Goal: Information Seeking & Learning: Learn about a topic

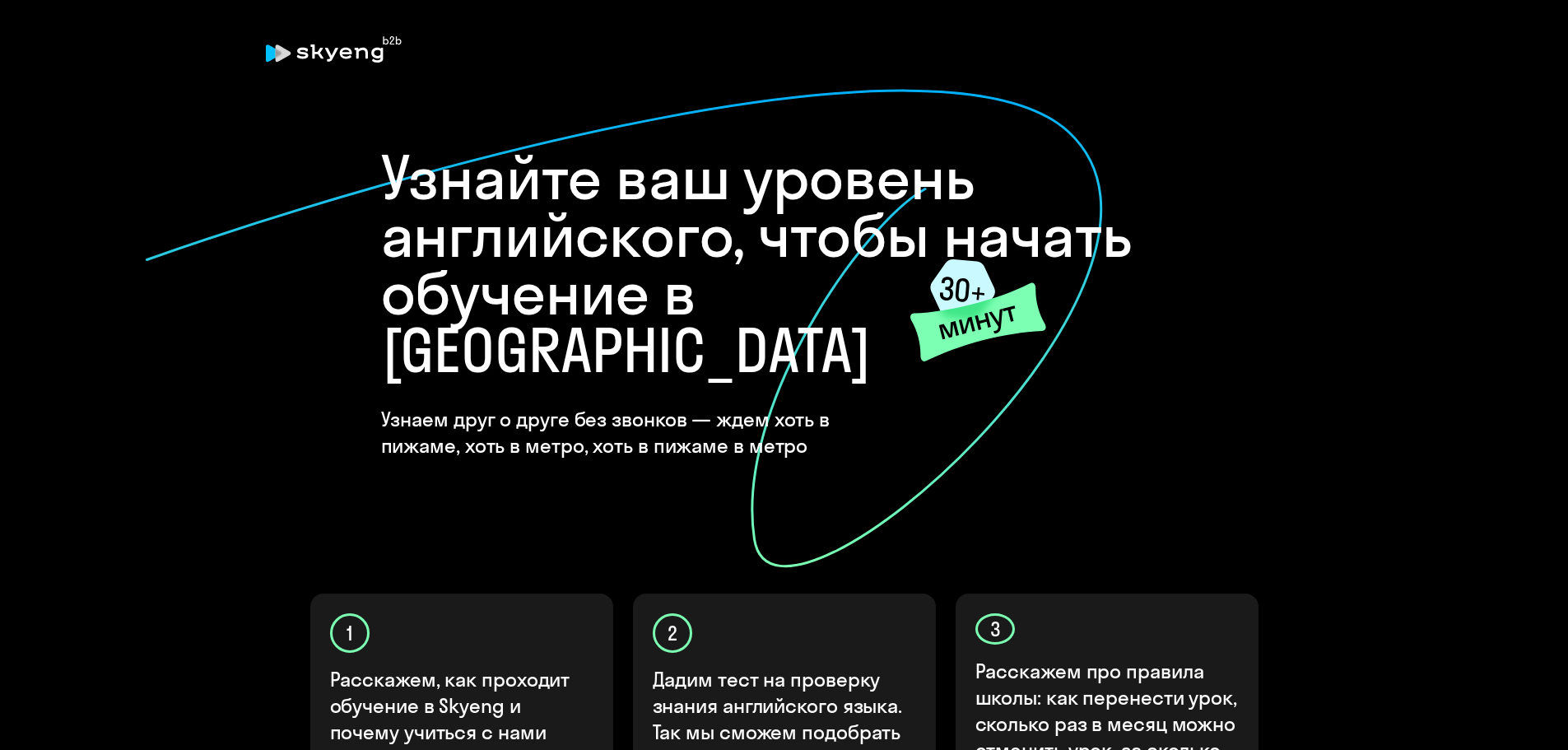
click at [851, 491] on icon at bounding box center [624, 329] width 960 height 481
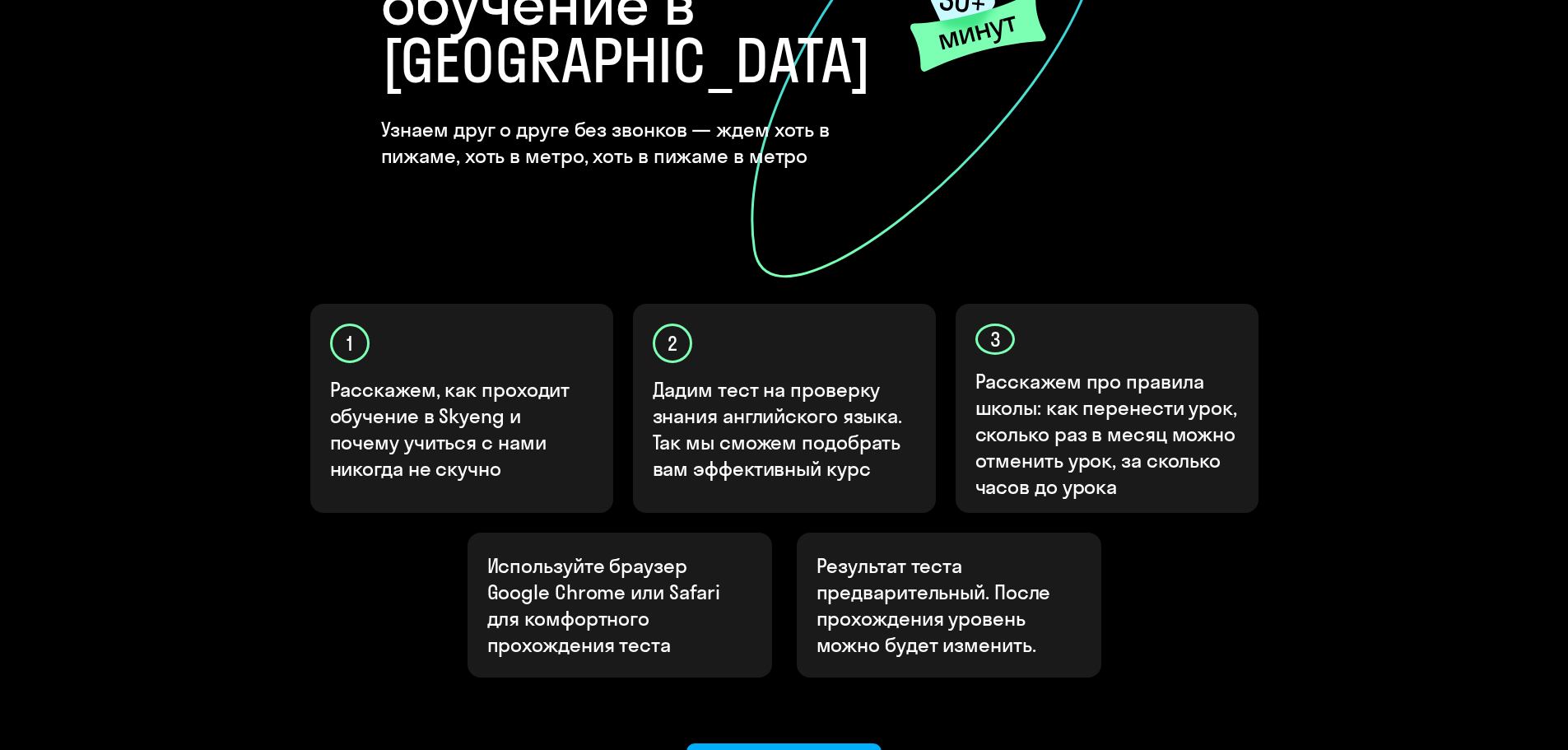
scroll to position [330, 0]
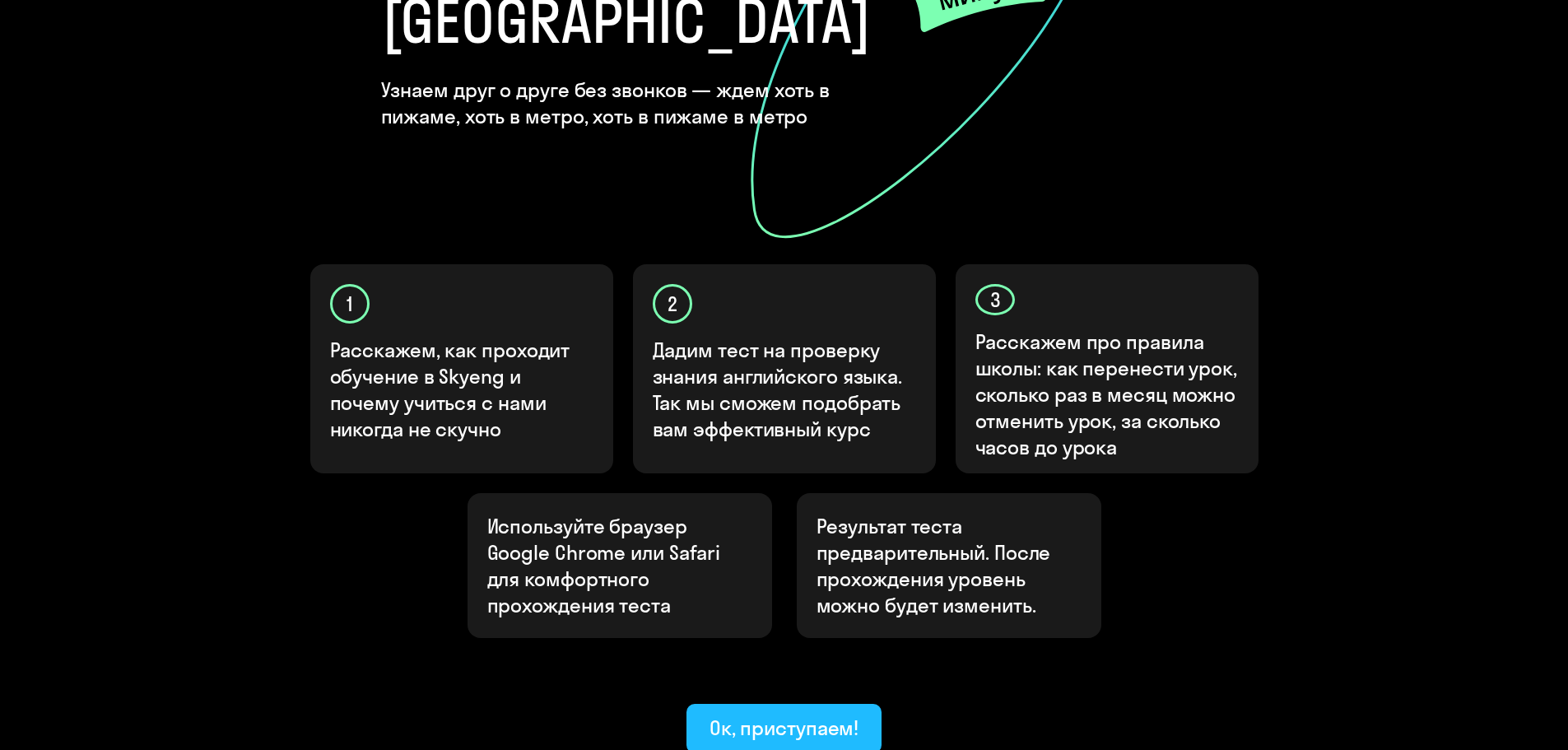
click at [786, 715] on div "Ок, приступаем!" at bounding box center [784, 728] width 150 height 27
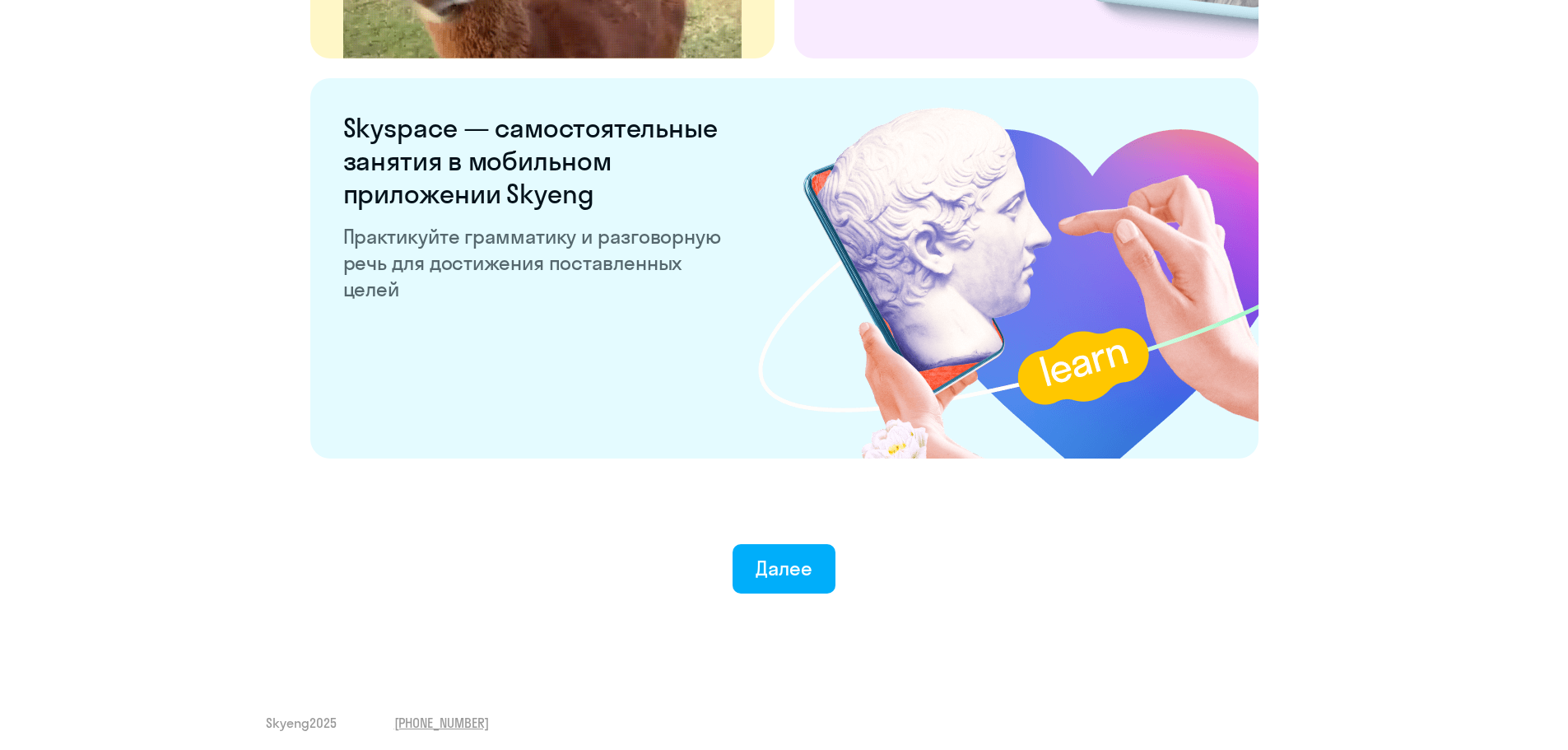
scroll to position [3067, 0]
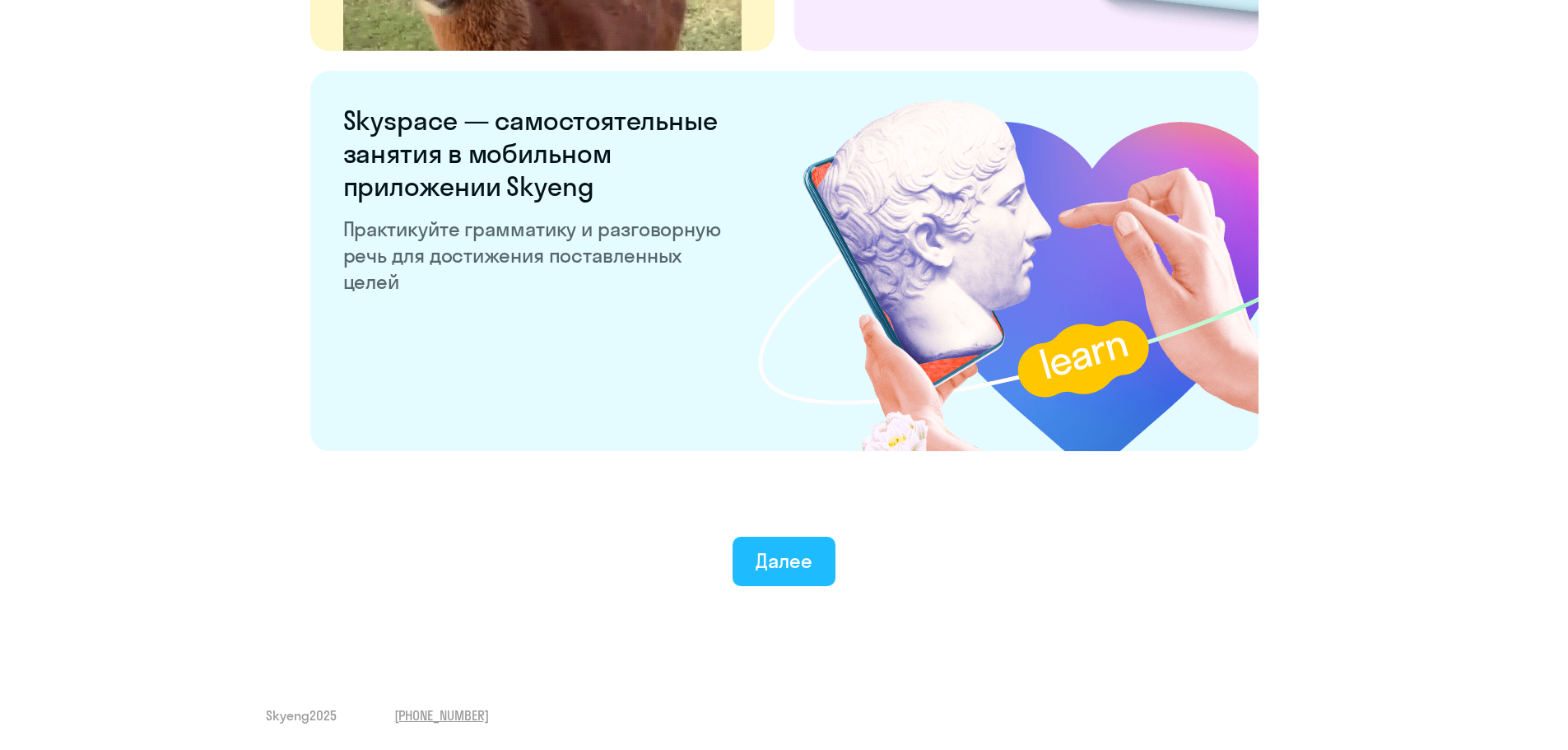
click at [777, 544] on button "Далее" at bounding box center [784, 562] width 103 height 50
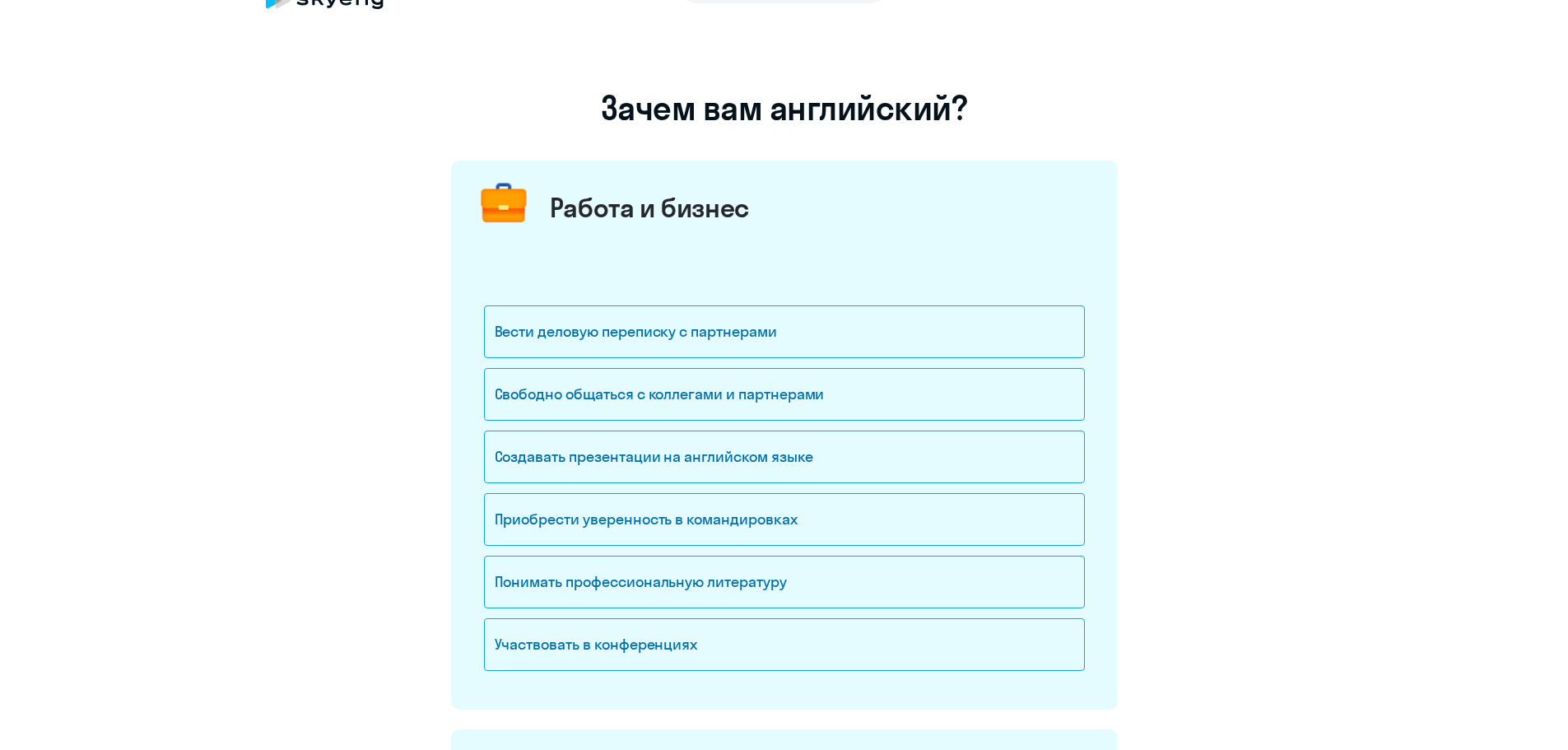
scroll to position [82, 0]
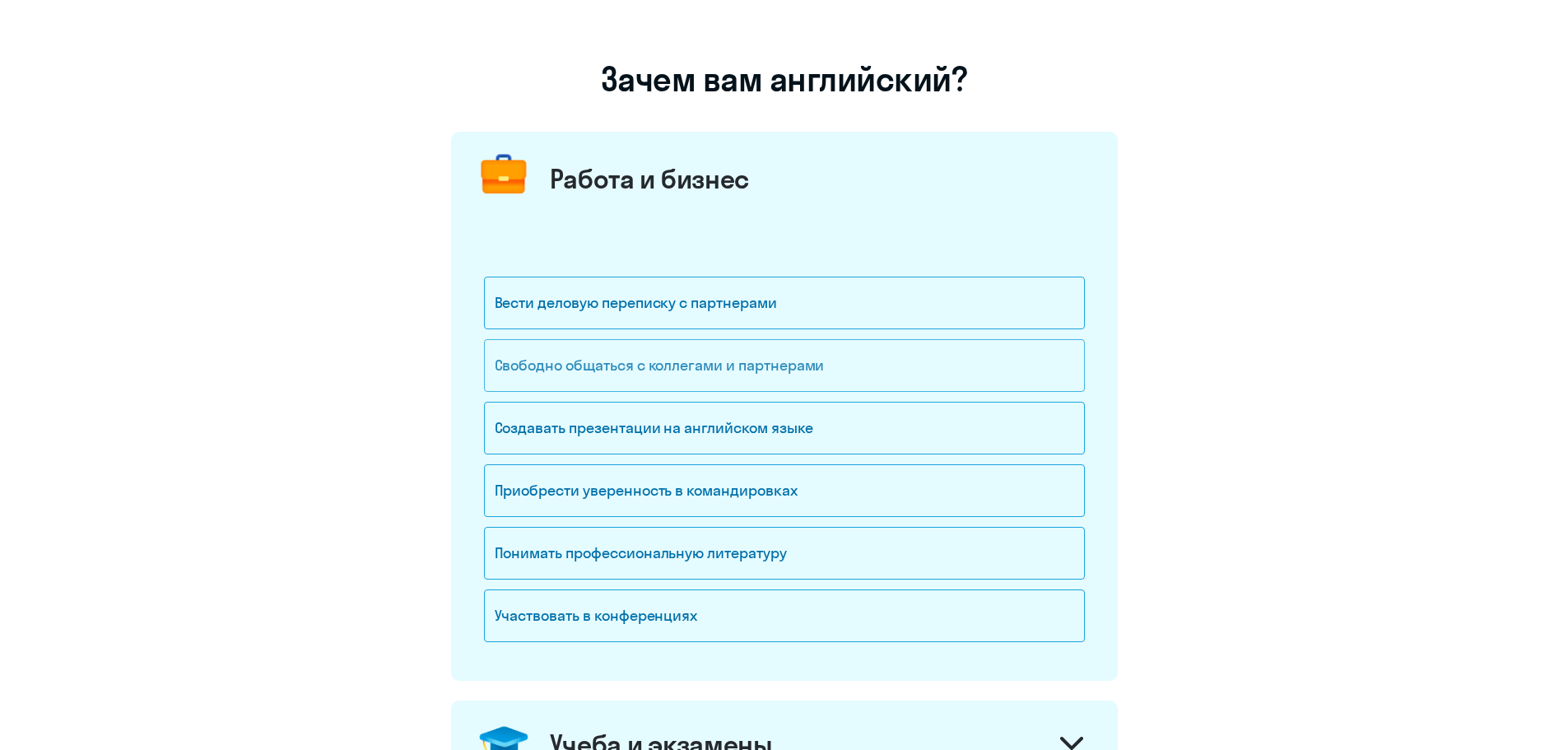
click at [805, 366] on div "Свободно общаться с коллегами и партнерами" at bounding box center [785, 366] width 601 height 53
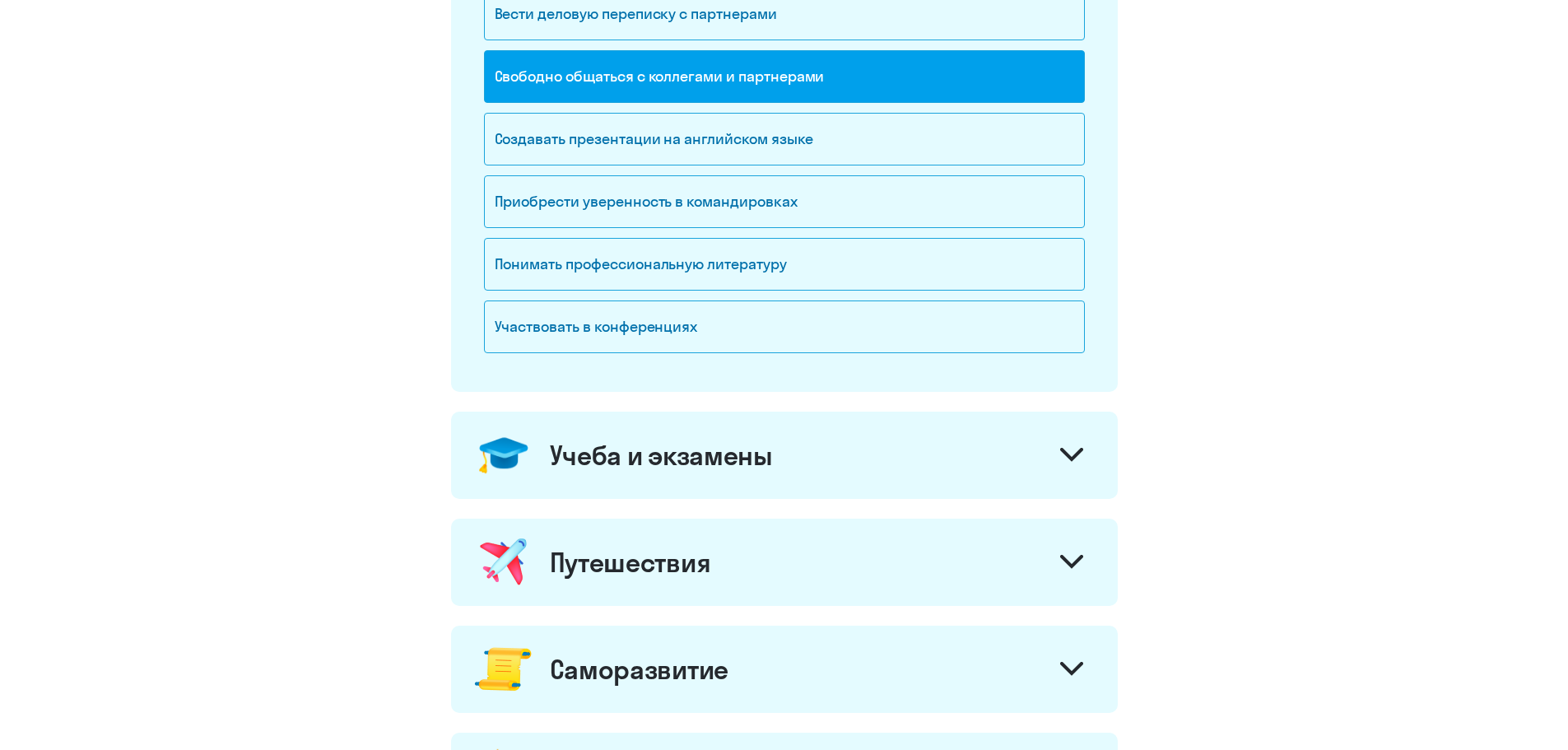
scroll to position [412, 0]
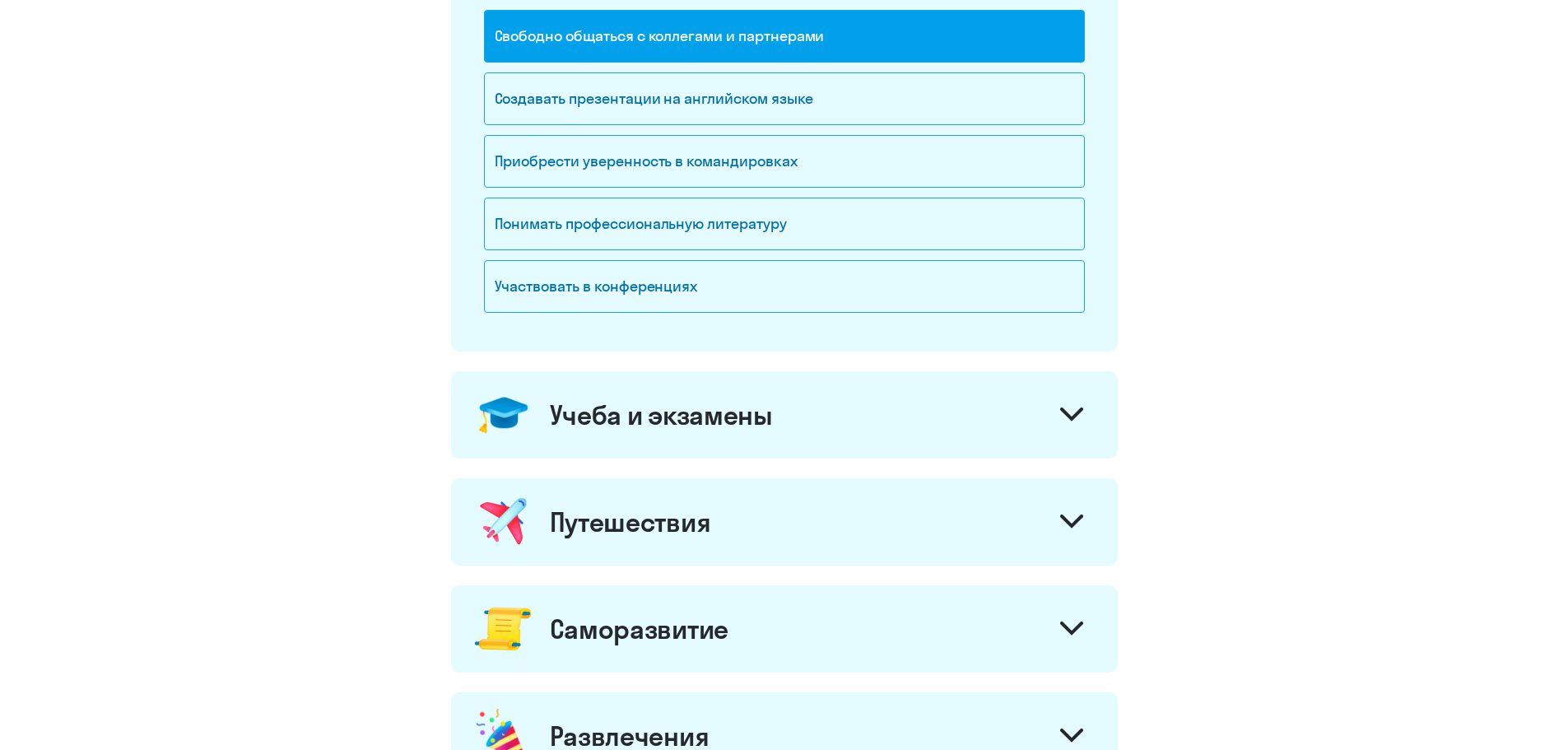
click at [1080, 414] on icon at bounding box center [1072, 414] width 23 height 14
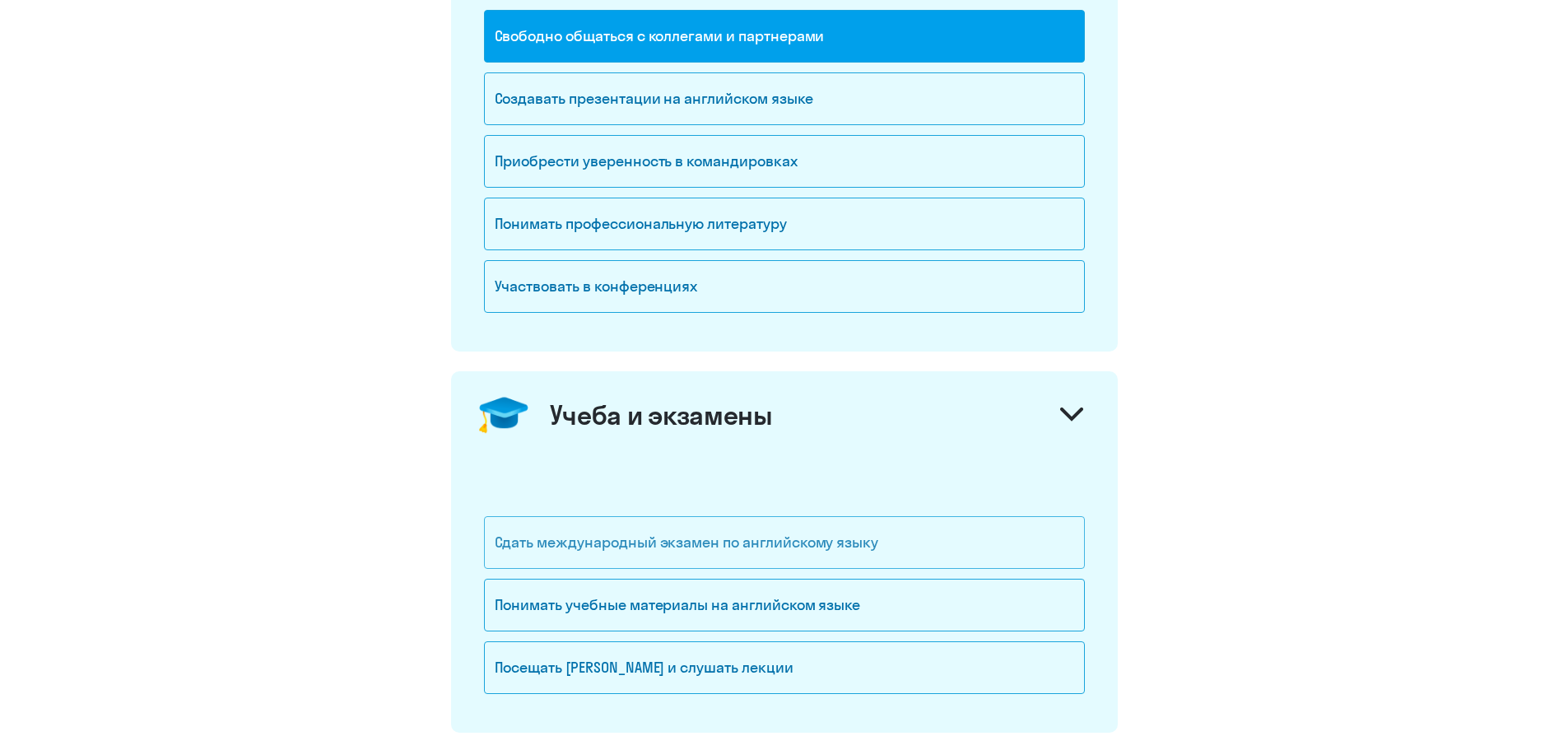
click at [720, 559] on div "Сдать международный экзамен по английскому языку" at bounding box center [785, 543] width 601 height 53
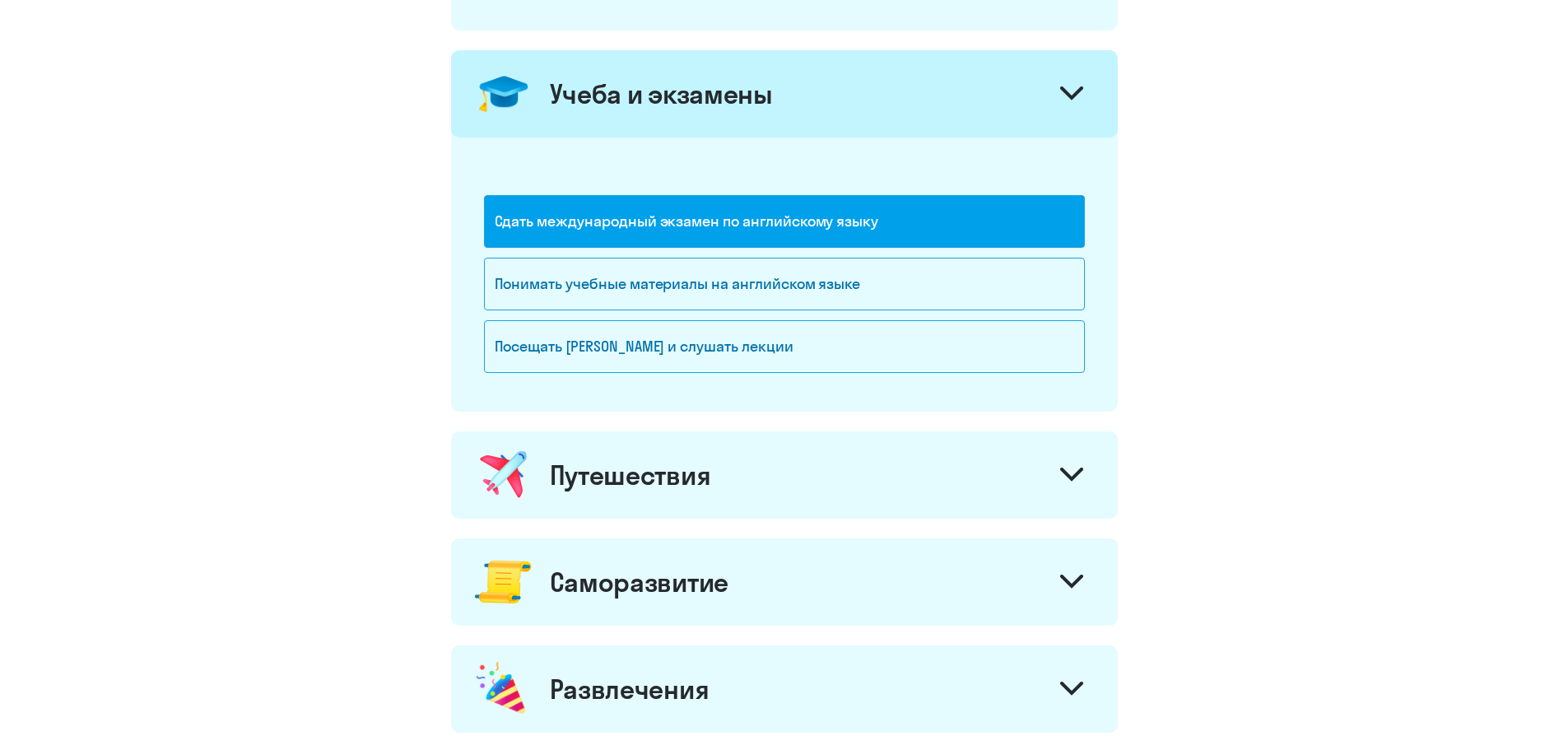
scroll to position [741, 0]
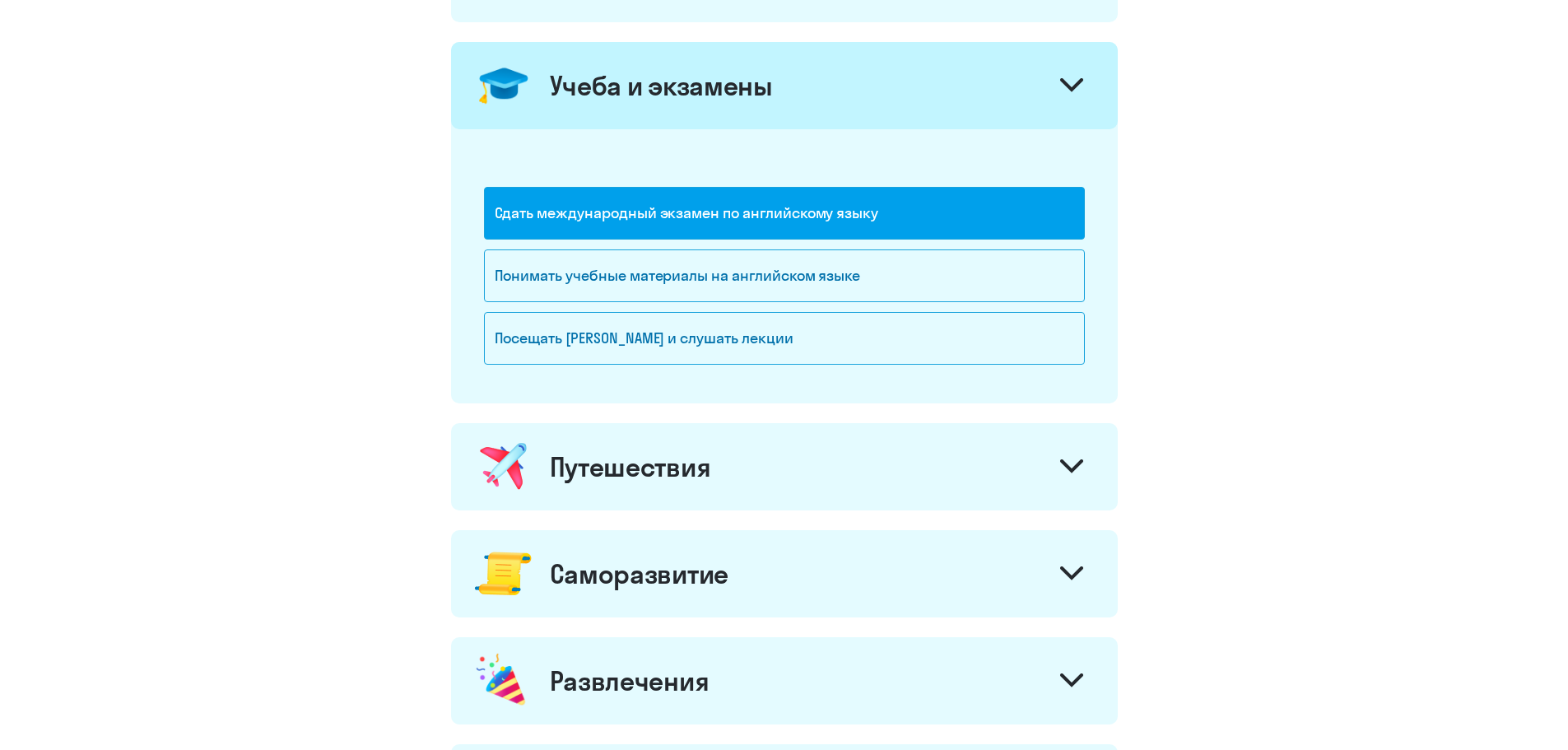
click at [1077, 471] on icon at bounding box center [1072, 467] width 23 height 14
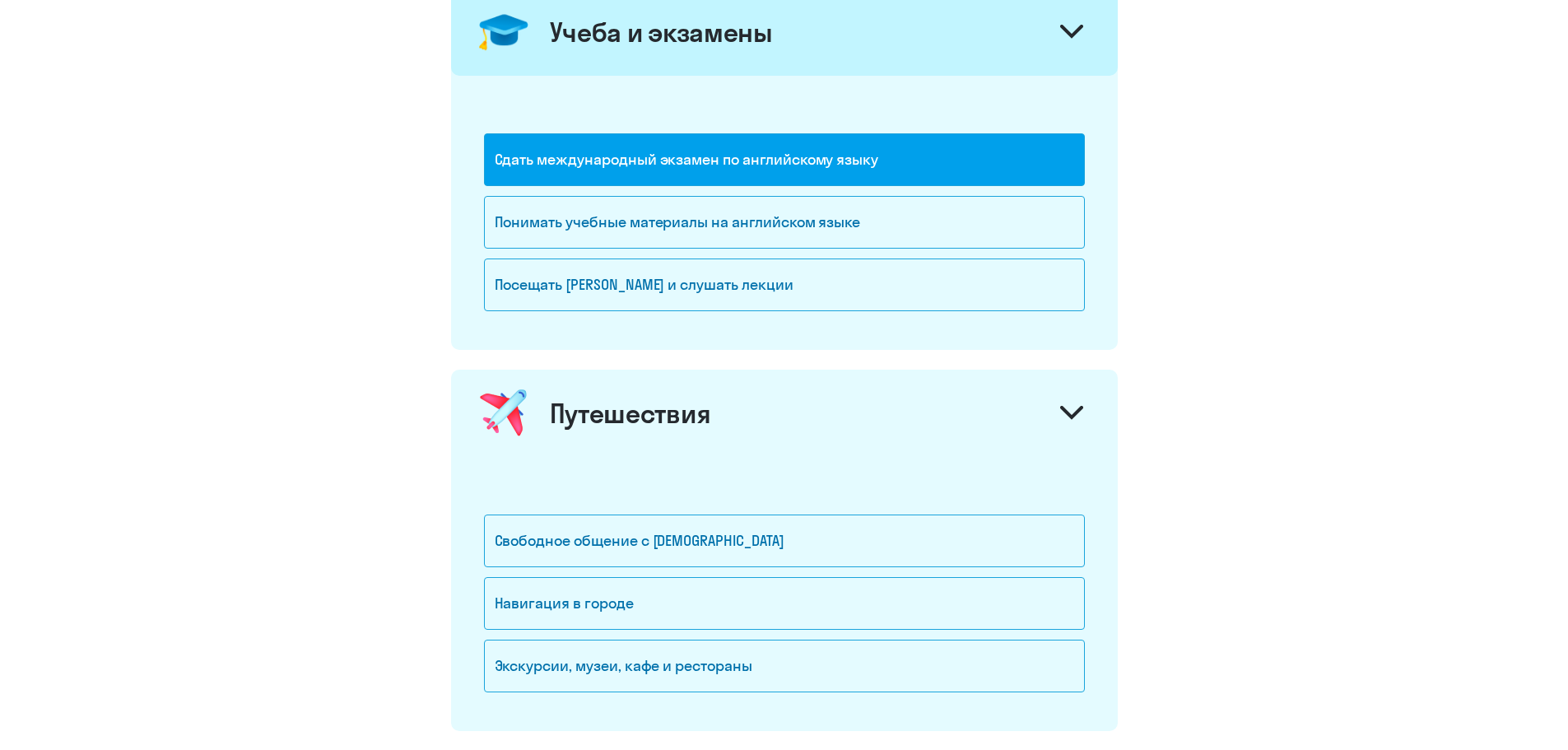
scroll to position [824, 0]
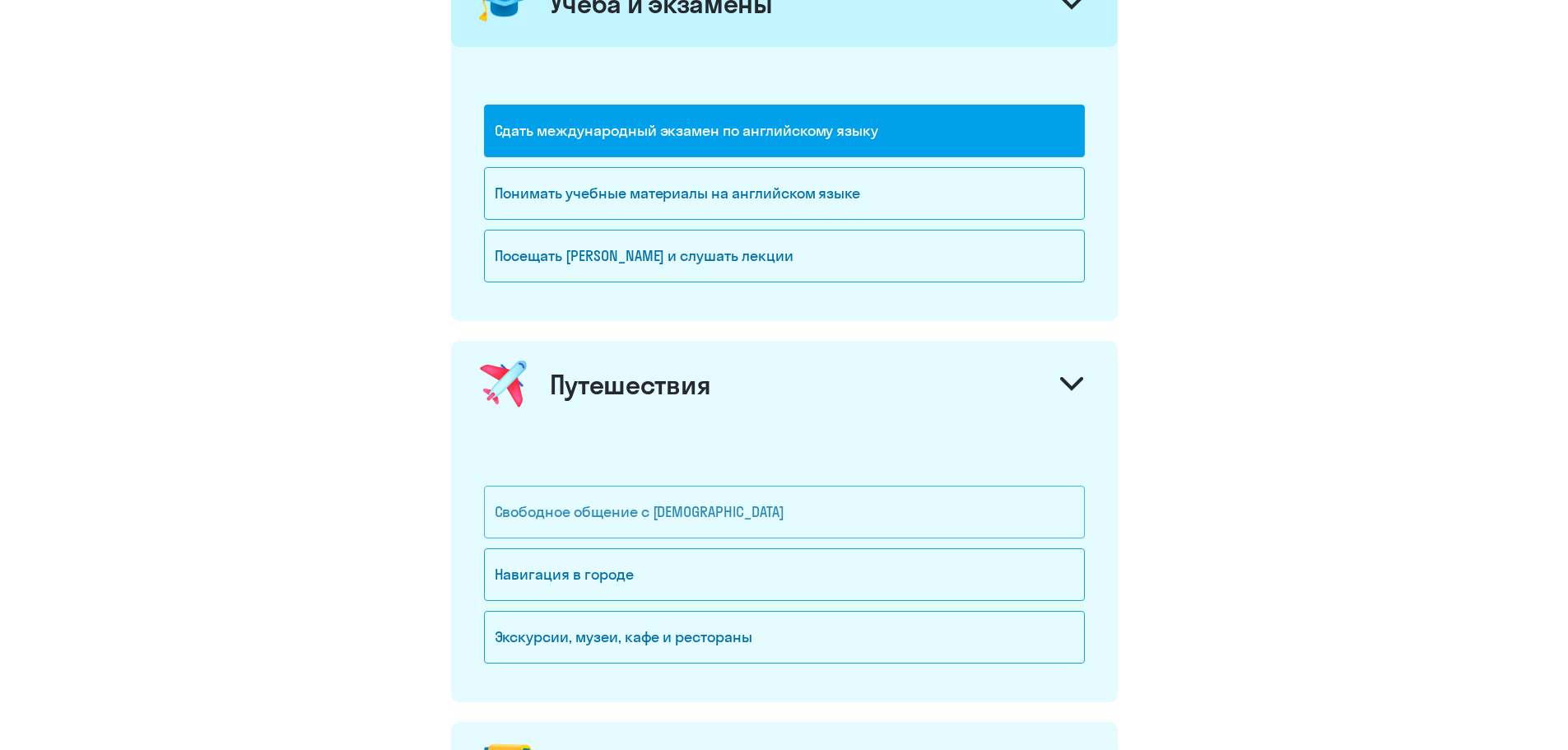
click at [741, 515] on div "Свободное общение с [DEMOGRAPHIC_DATA]" at bounding box center [785, 513] width 601 height 53
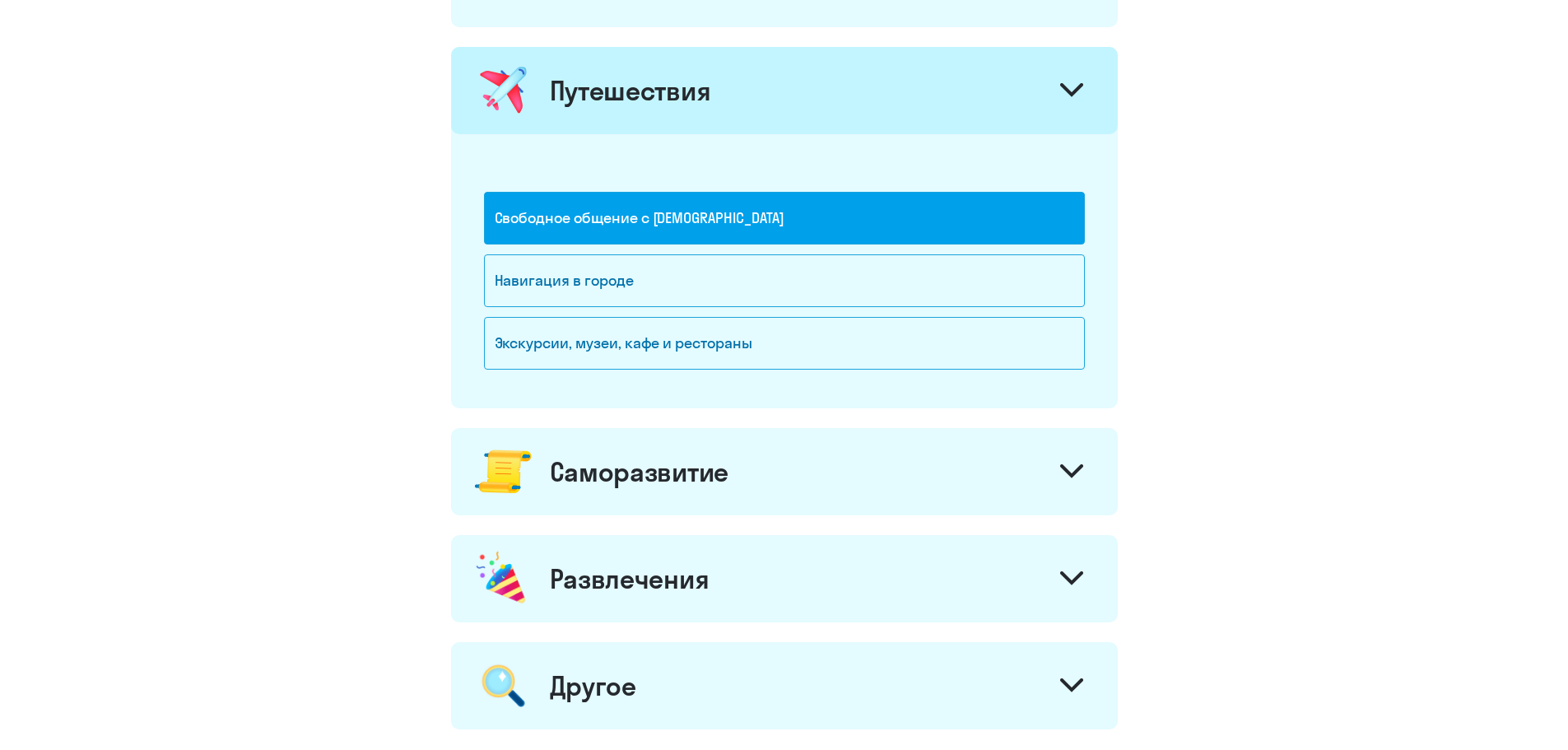
scroll to position [1153, 0]
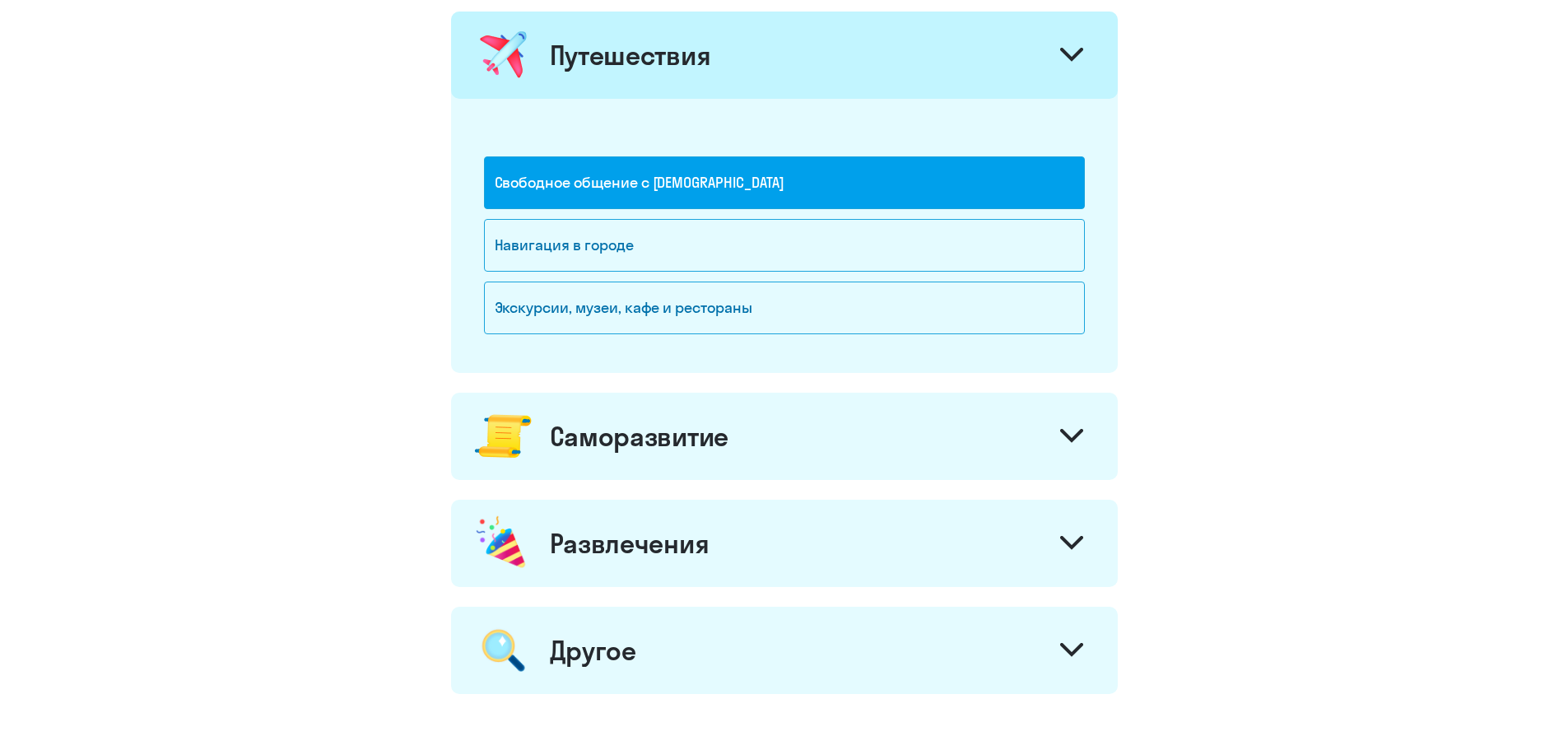
click at [1072, 435] on icon at bounding box center [1072, 436] width 23 height 14
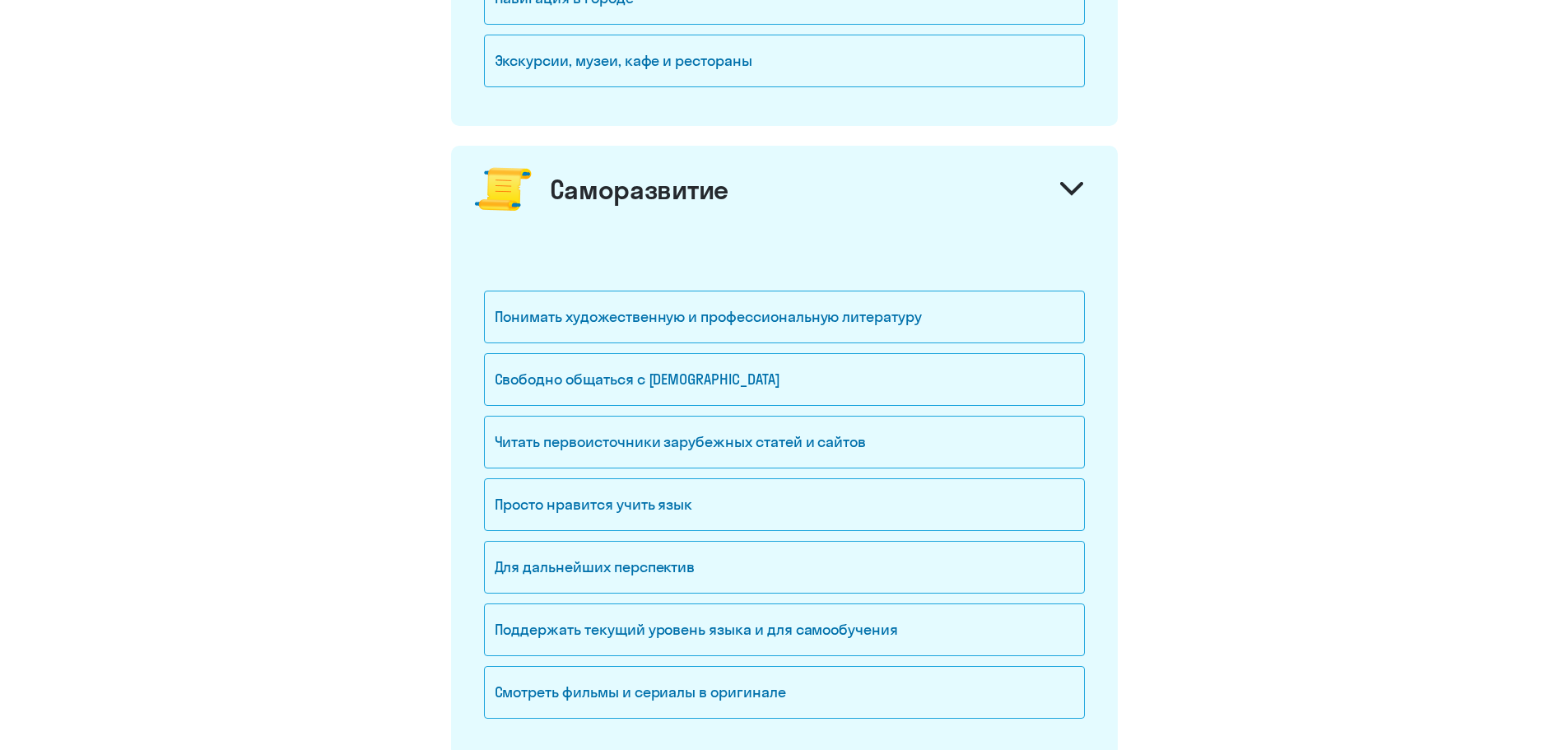
scroll to position [1482, 0]
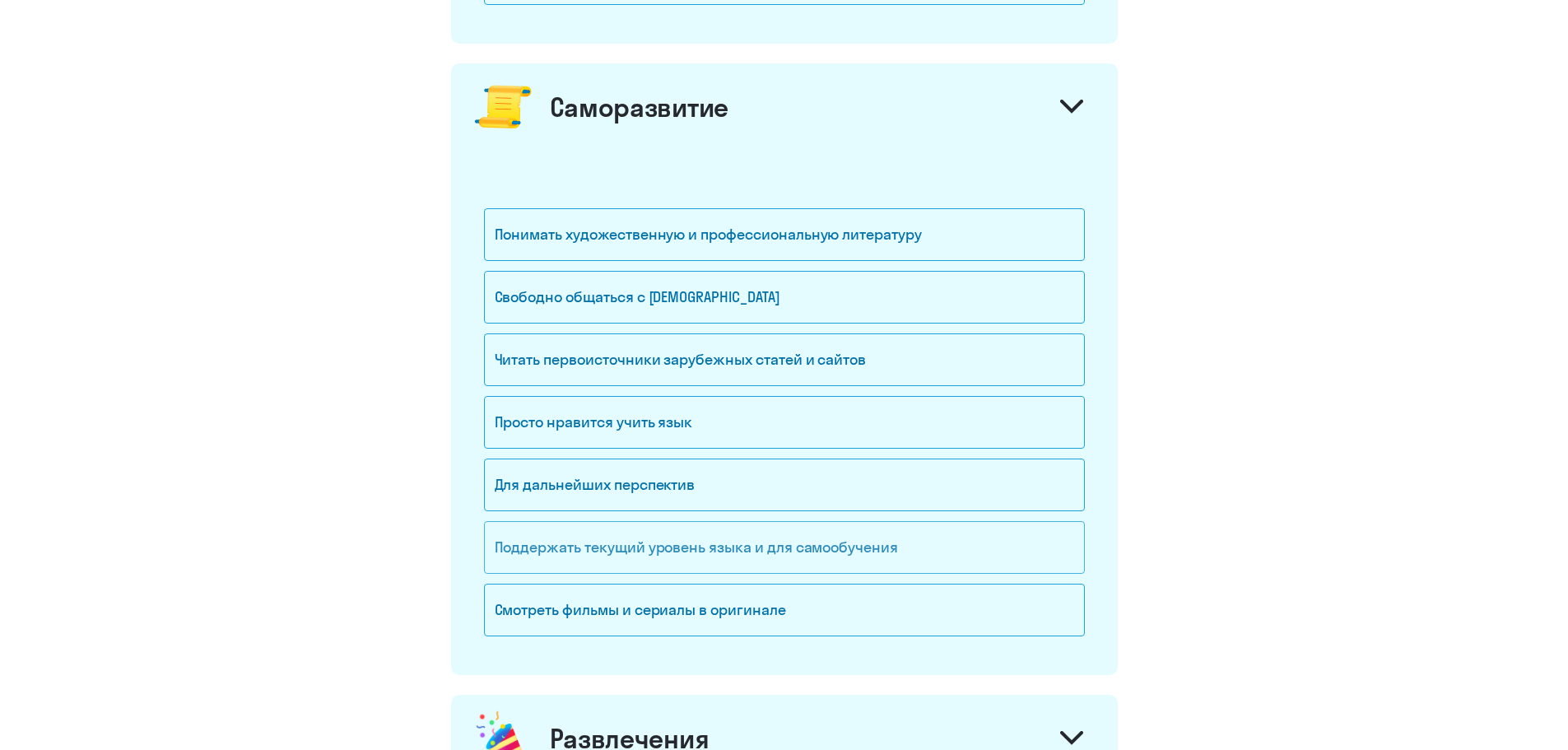
click at [785, 551] on div "Поддержать текущий уровень языка и для cамообучения" at bounding box center [785, 548] width 601 height 53
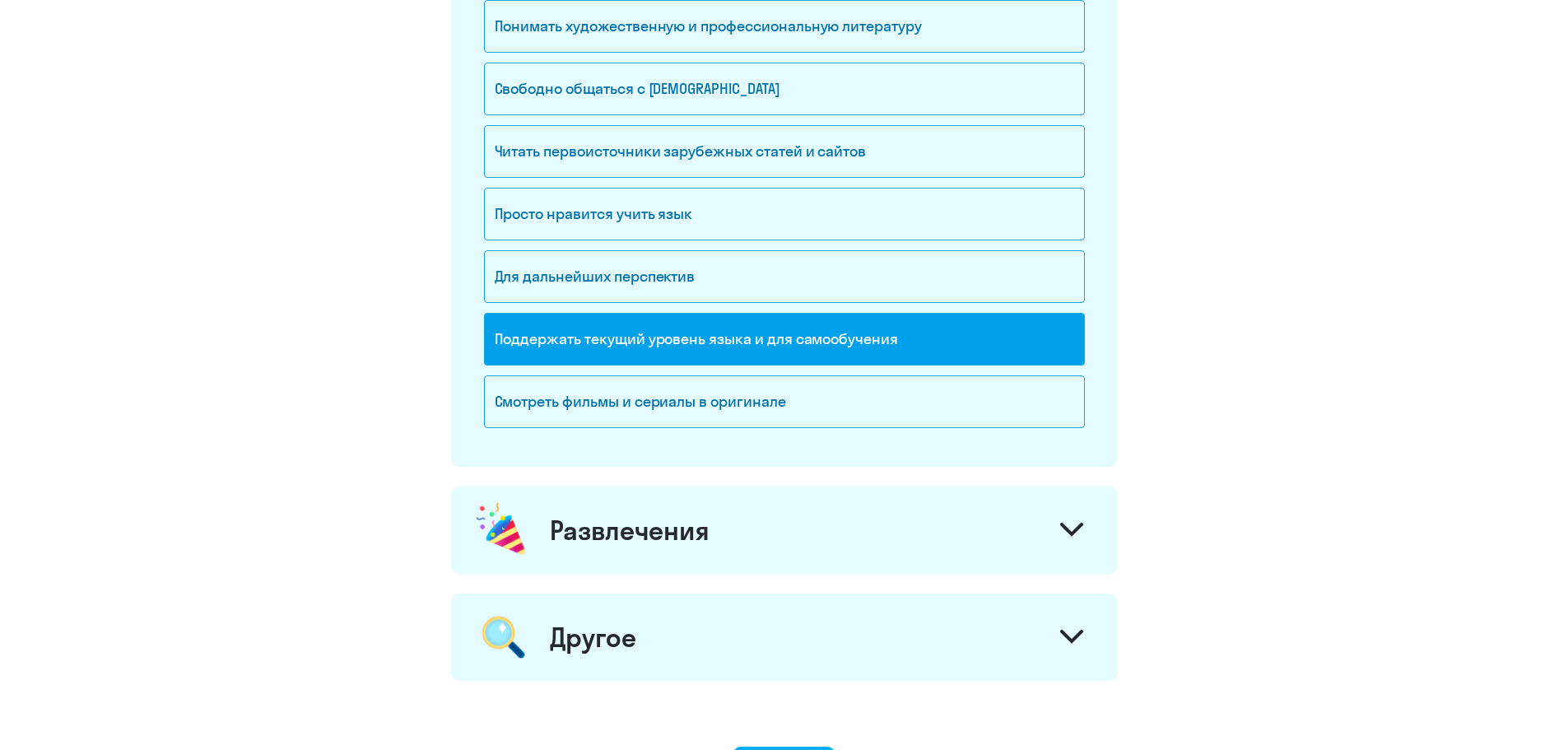
scroll to position [1729, 0]
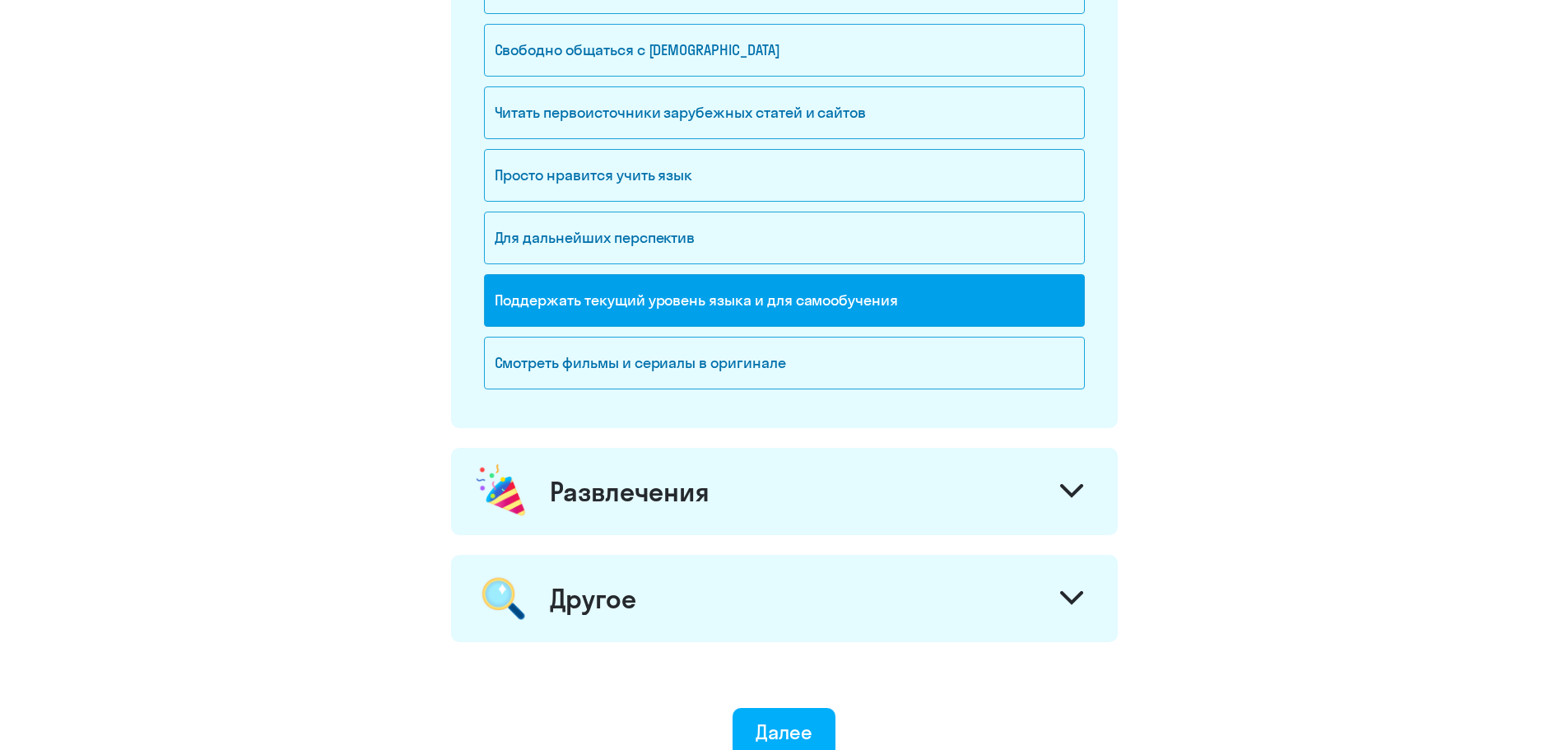
click at [1076, 485] on icon at bounding box center [1072, 491] width 23 height 14
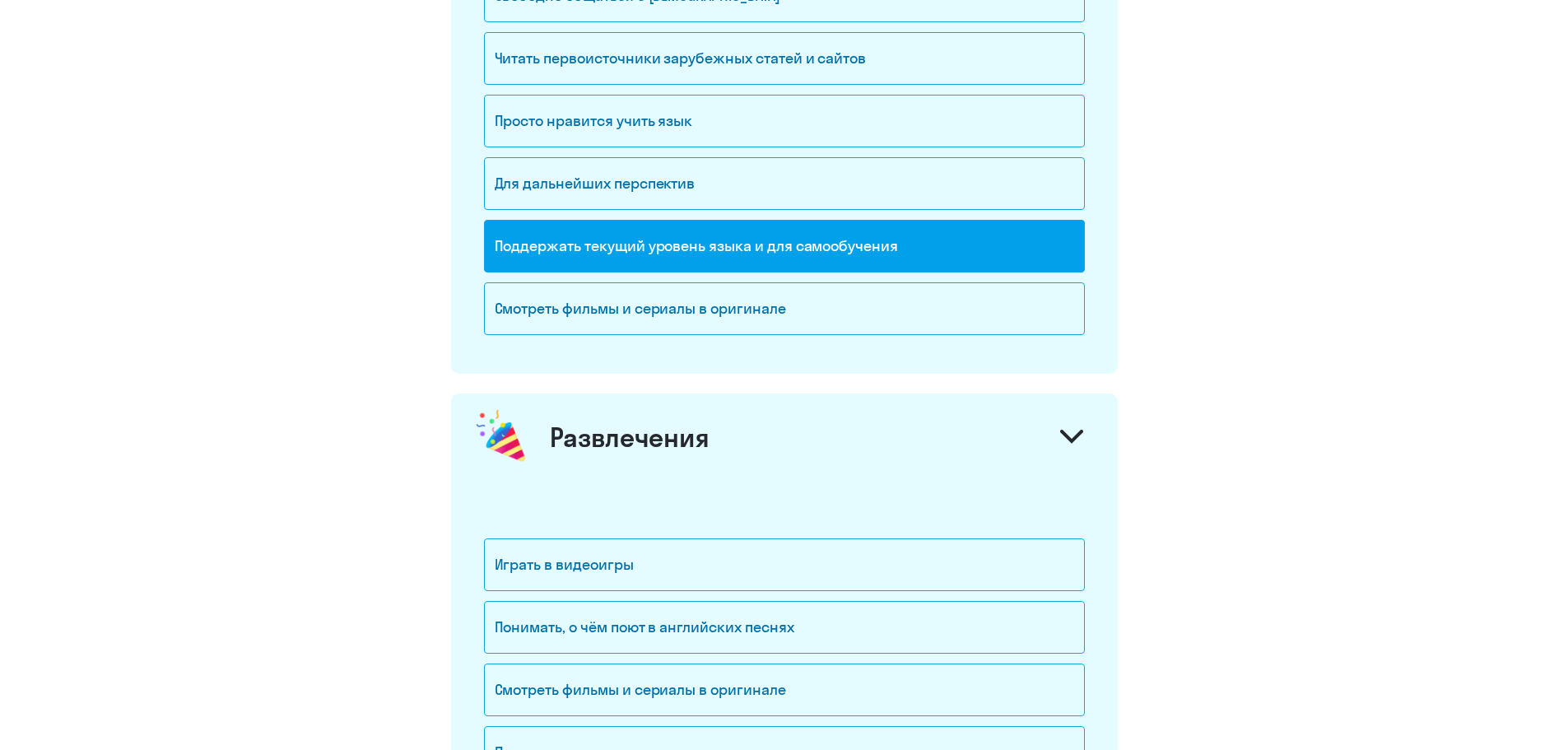
scroll to position [1894, 0]
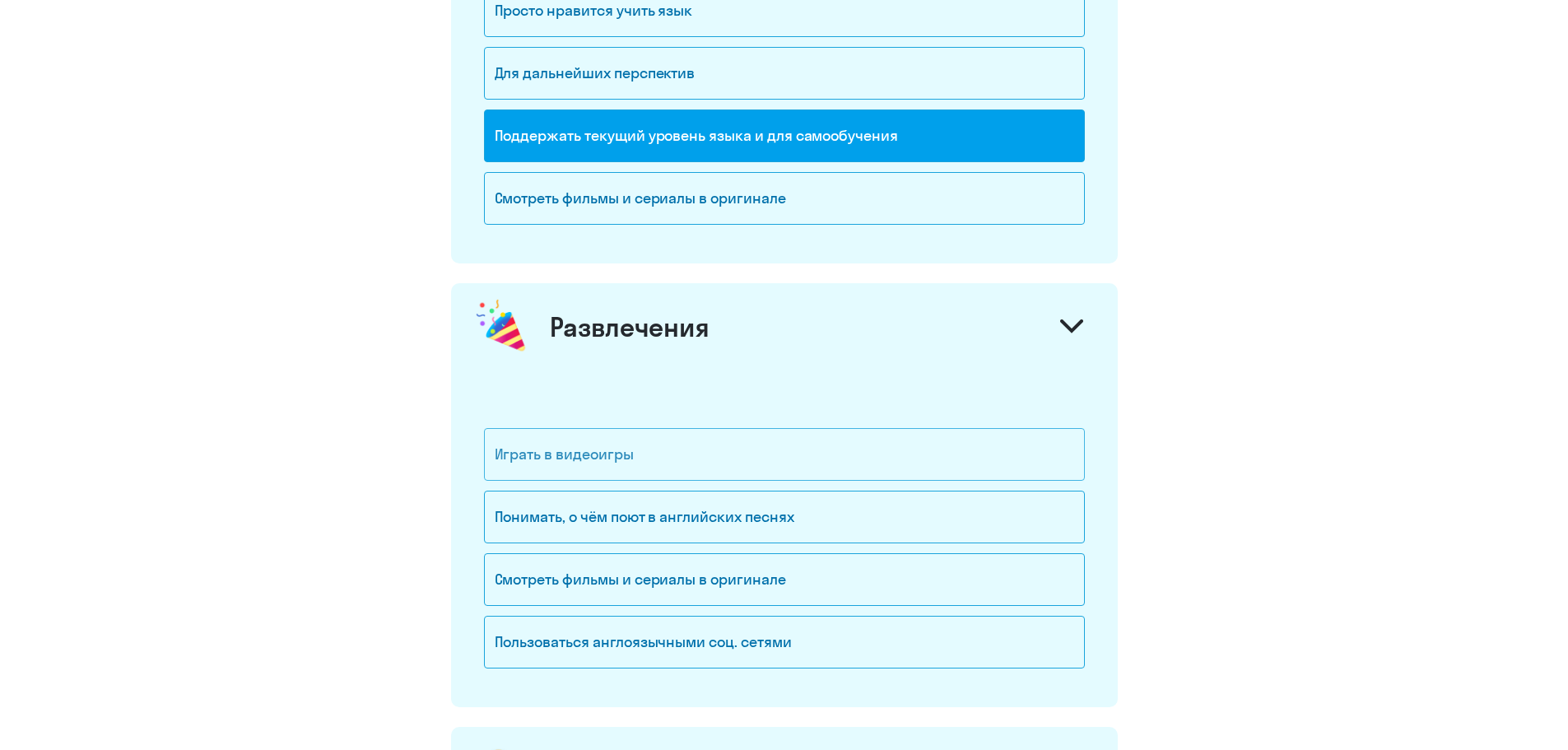
click at [603, 450] on div "Играть в видеоигры" at bounding box center [785, 455] width 601 height 53
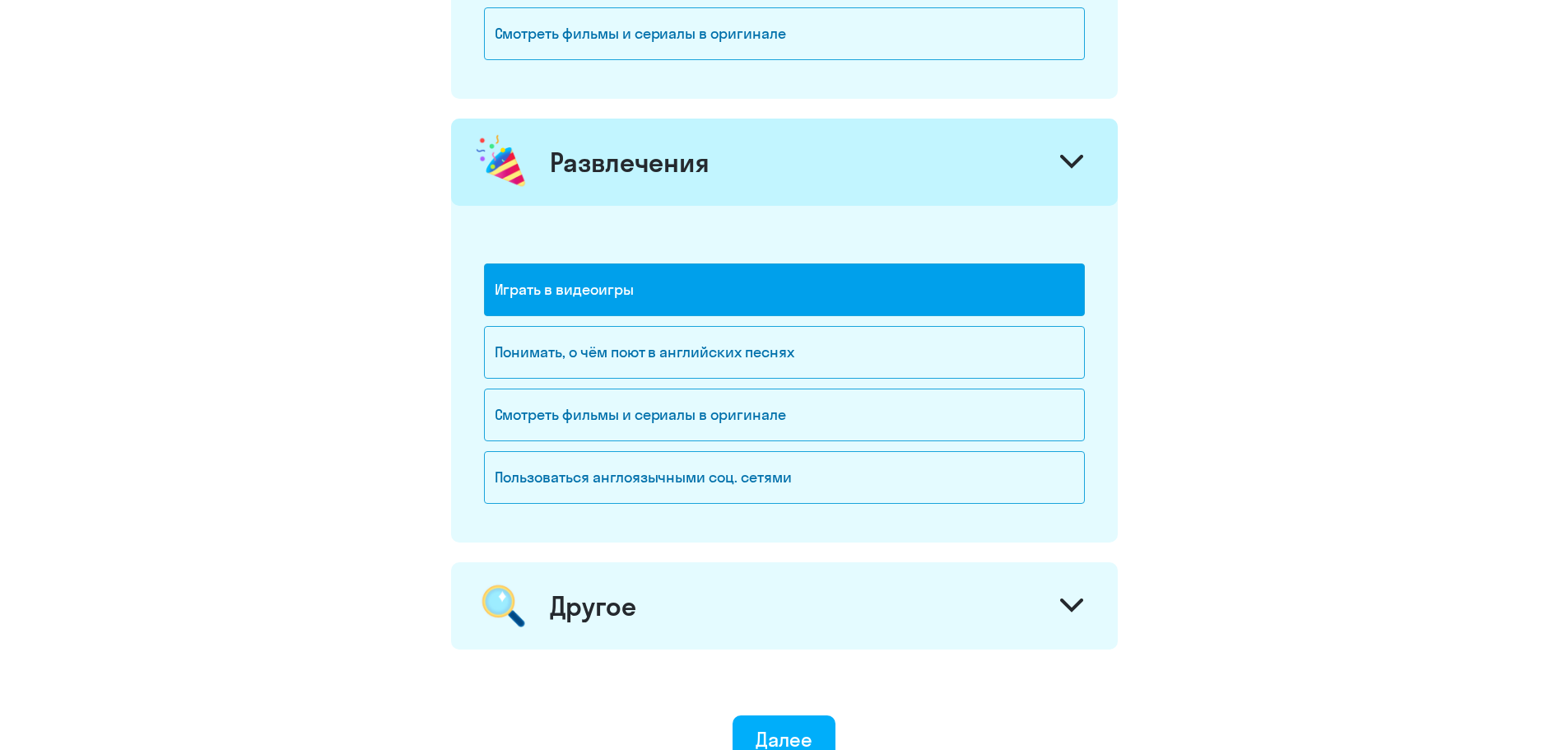
scroll to position [2141, 0]
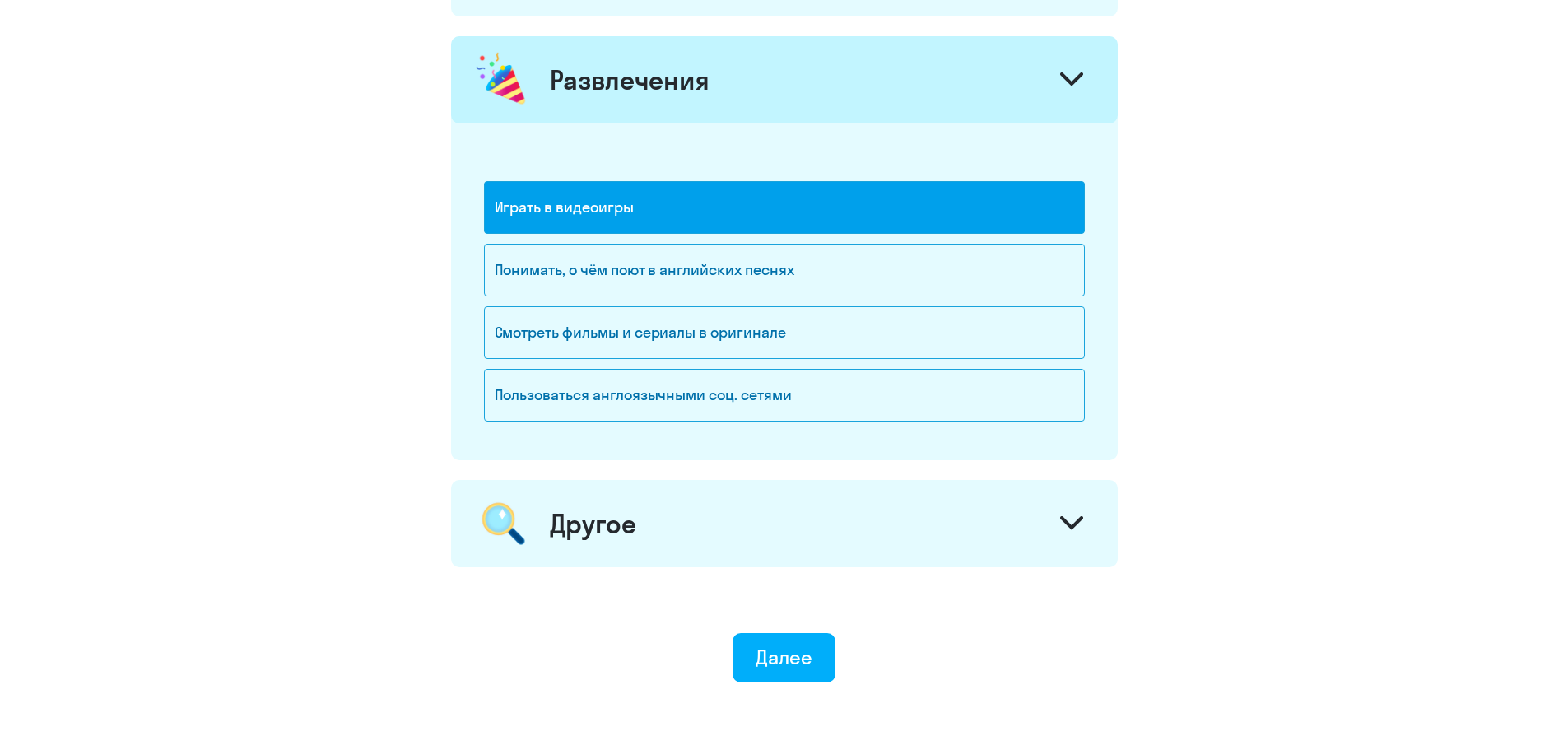
click at [1071, 510] on div at bounding box center [1072, 526] width 39 height 39
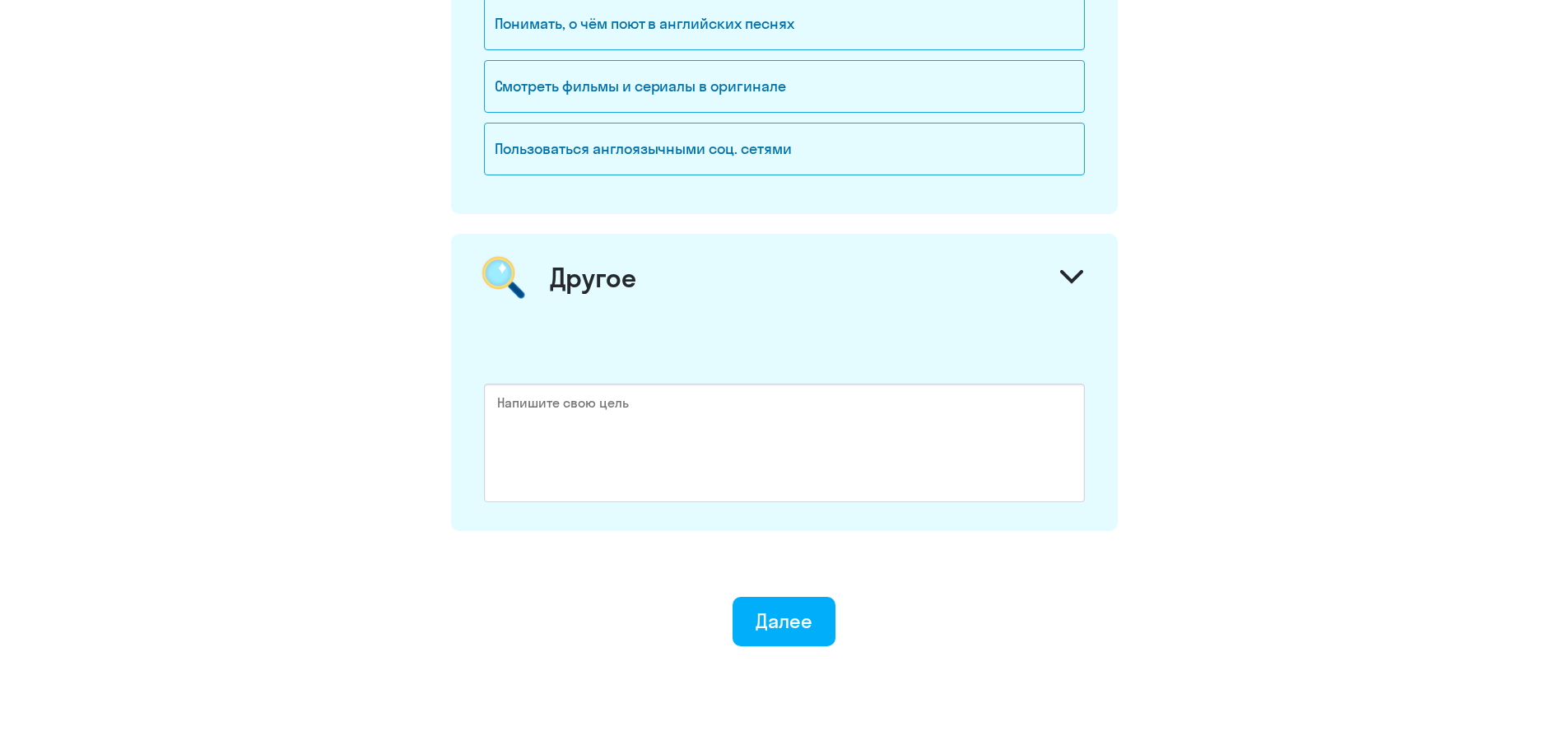
scroll to position [2389, 0]
click at [640, 409] on textarea at bounding box center [785, 442] width 601 height 119
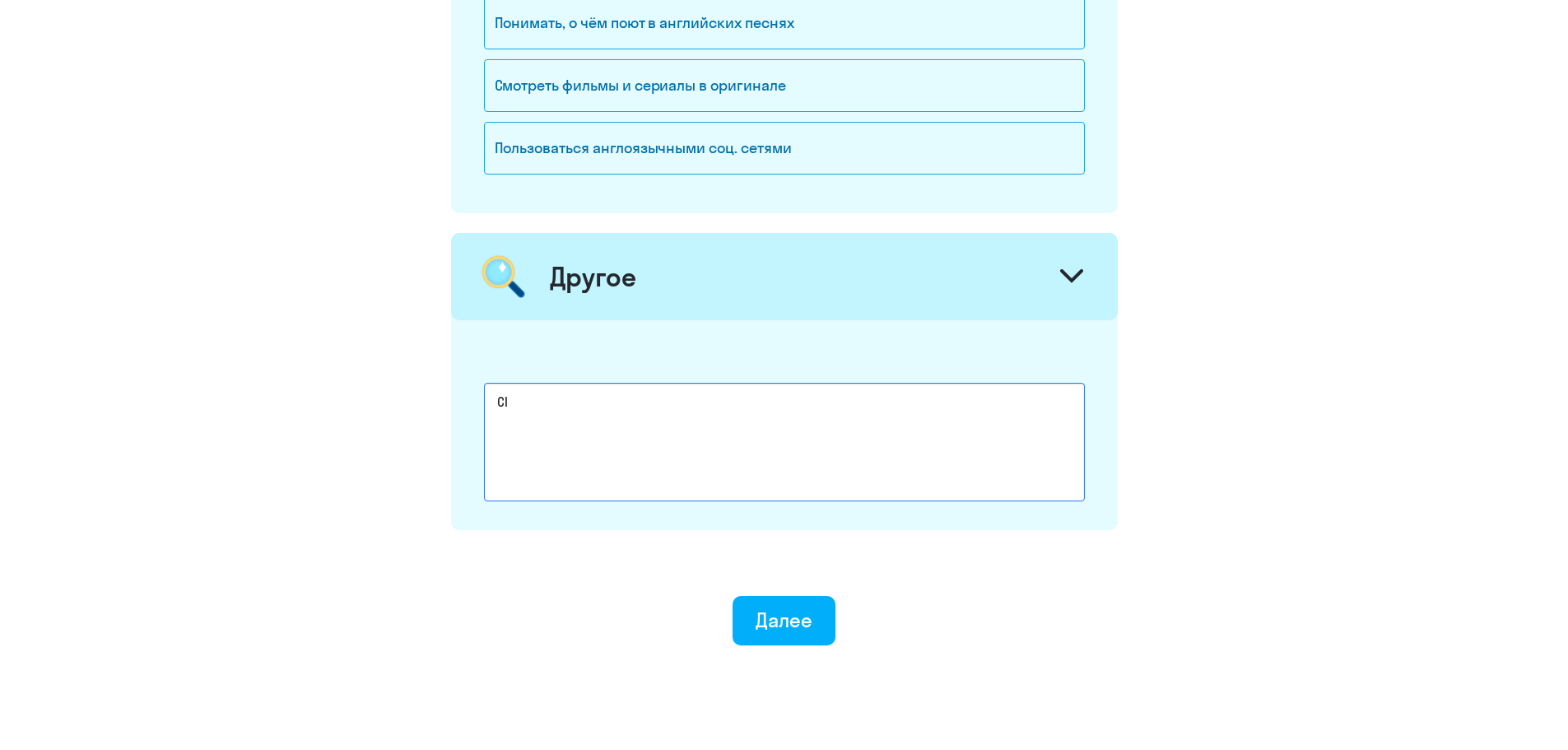
type textarea "C"
type textarea "СдатьTOEIC"
click at [786, 622] on div "Далее" at bounding box center [784, 620] width 56 height 27
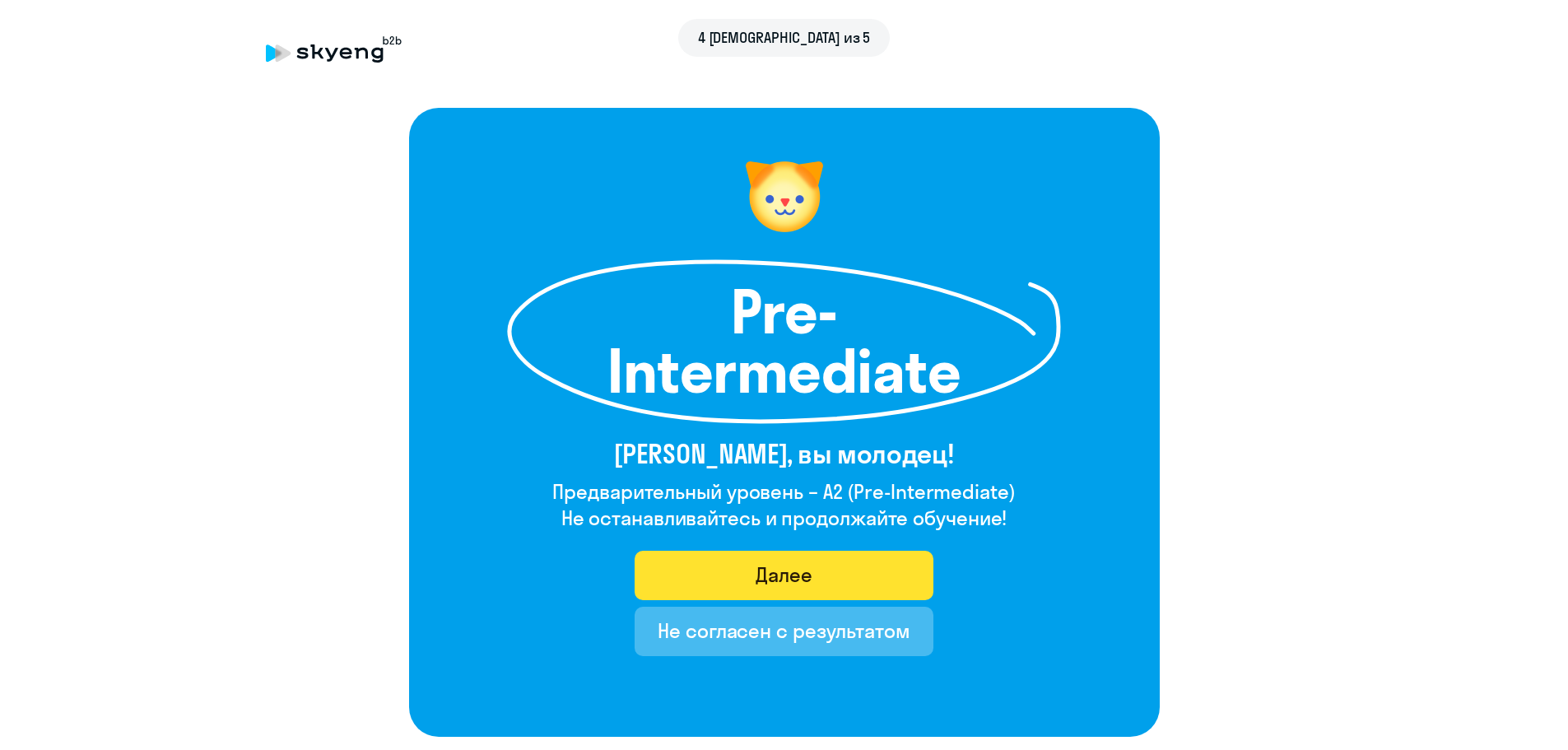
click at [789, 568] on div "Далее" at bounding box center [784, 574] width 56 height 27
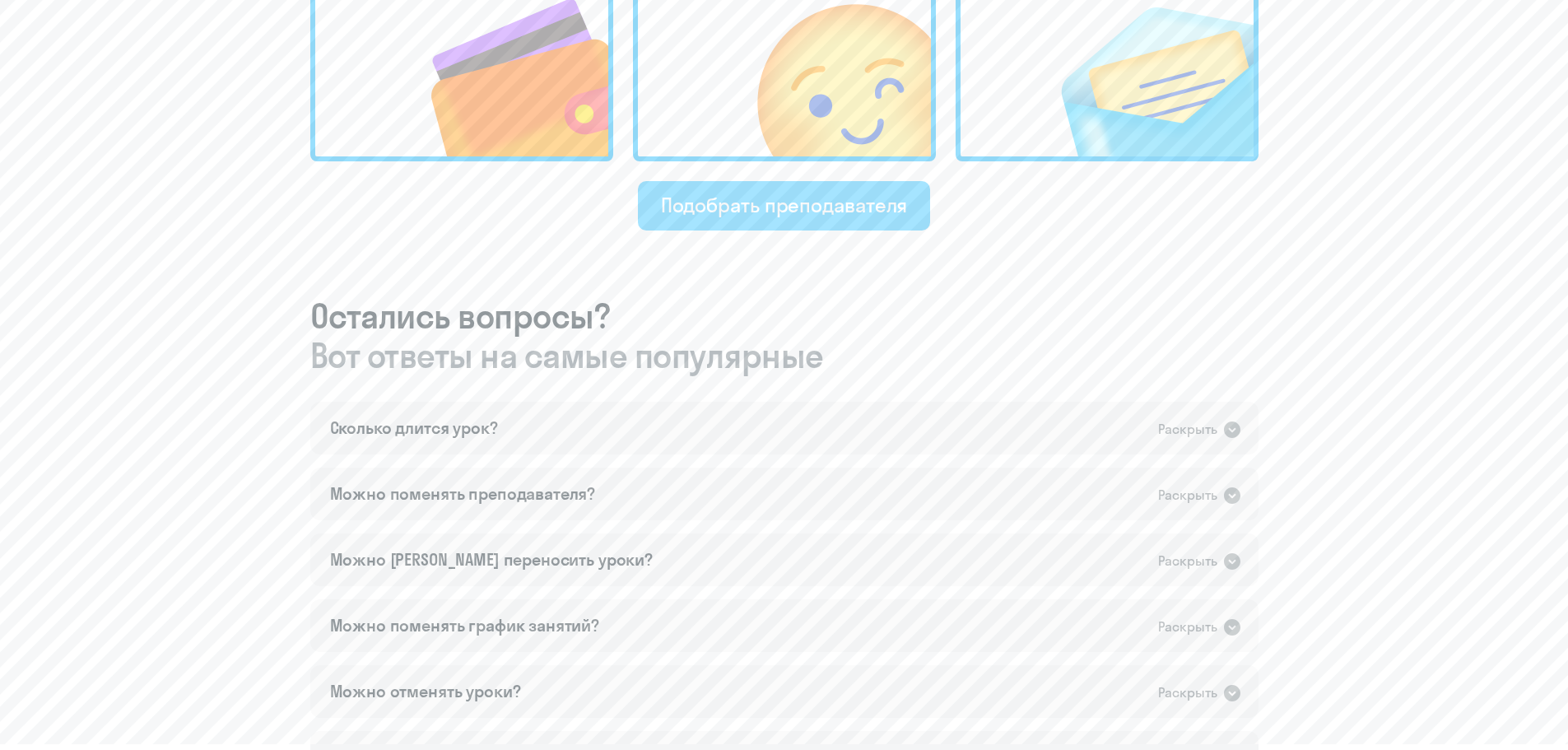
scroll to position [741, 0]
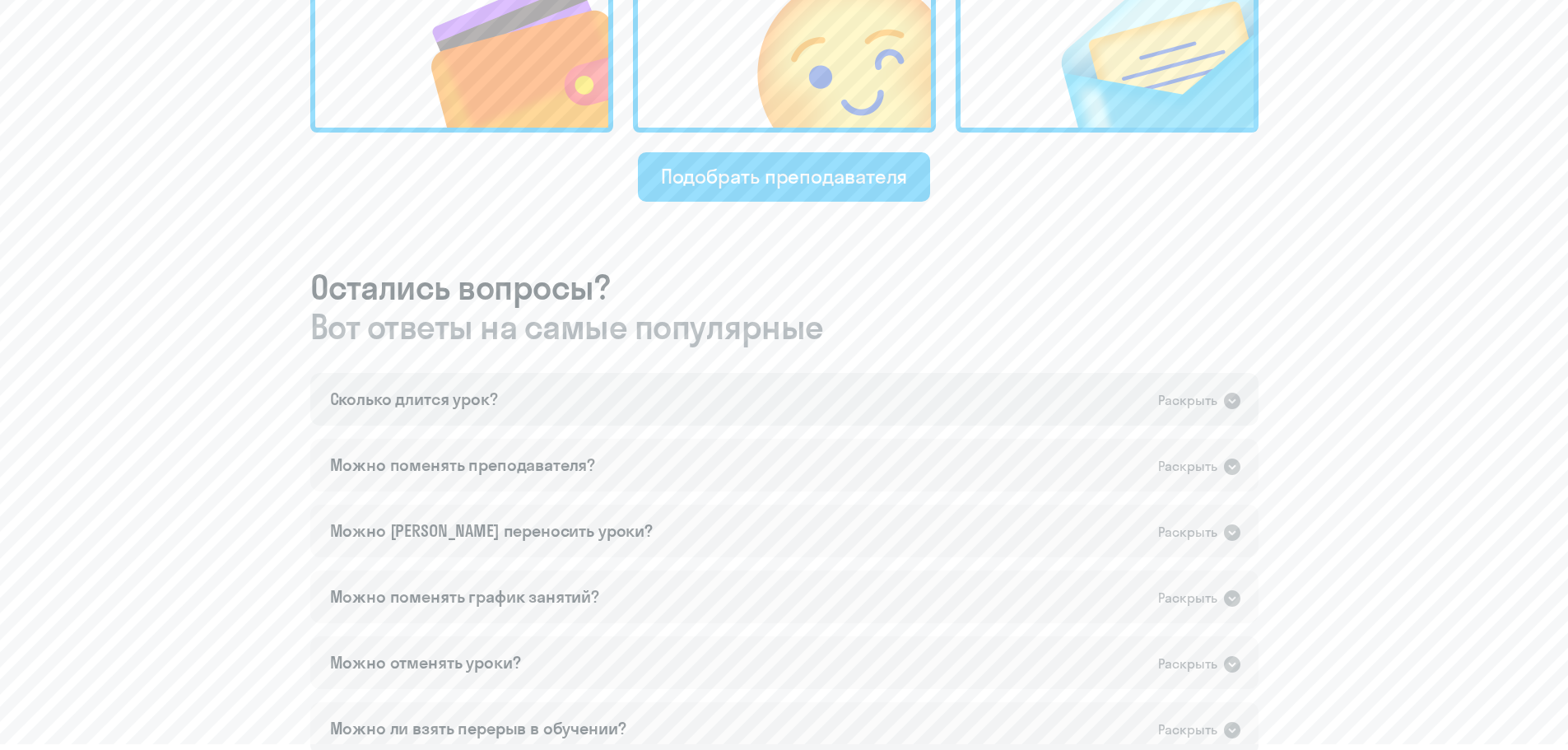
click at [1166, 402] on div "Раскрыть" at bounding box center [1187, 401] width 59 height 21
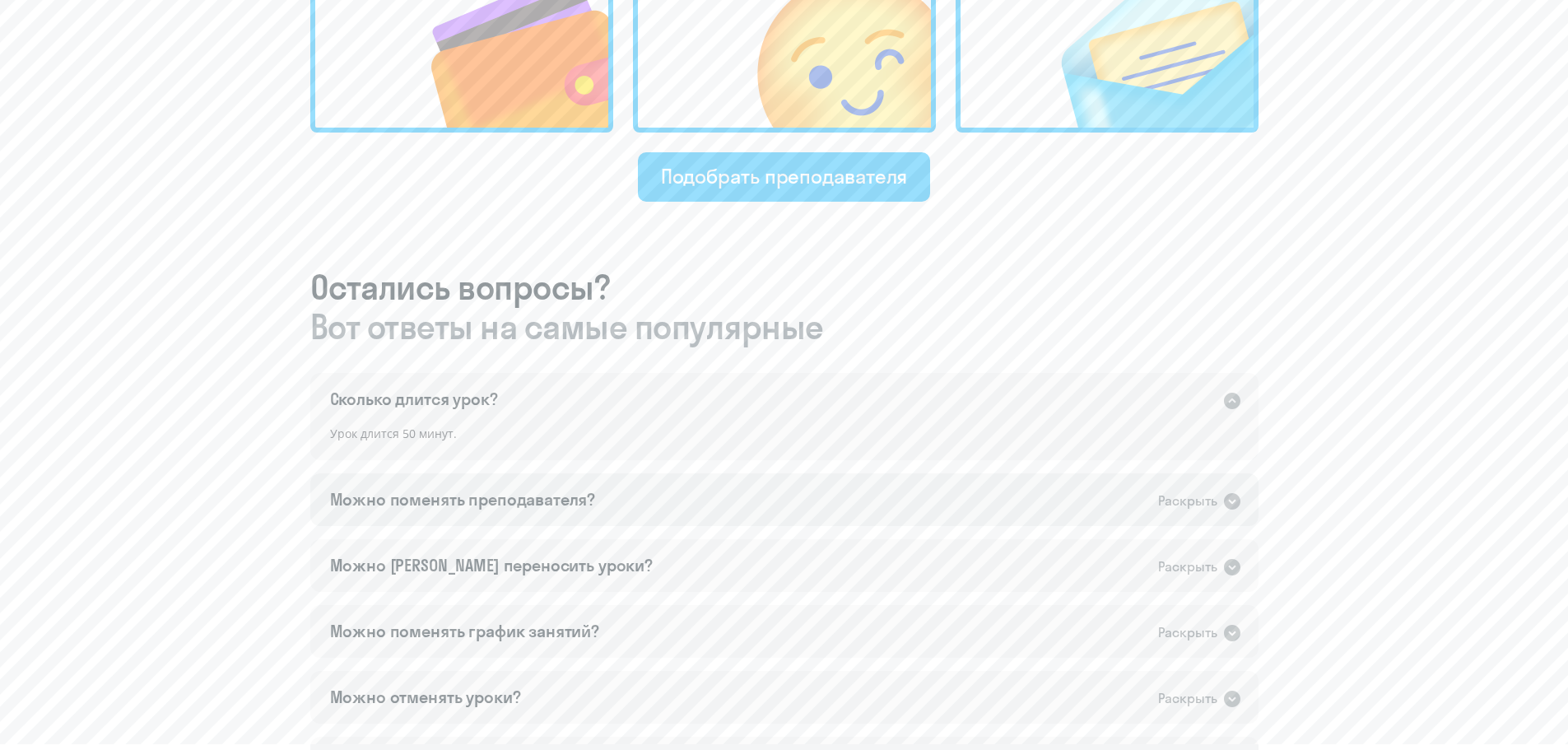
click at [578, 495] on div "Можно поменять преподавателя?" at bounding box center [463, 499] width 266 height 23
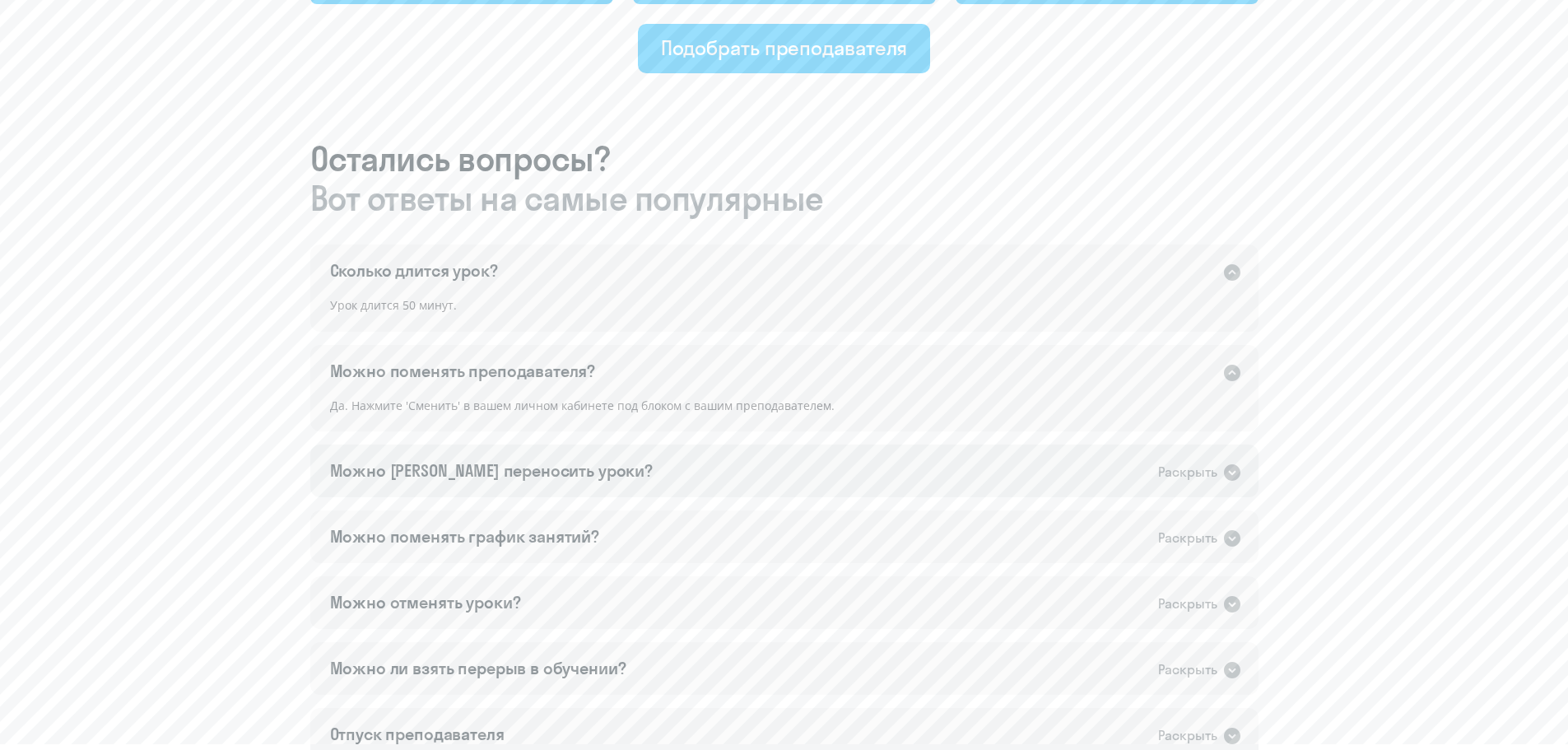
scroll to position [906, 0]
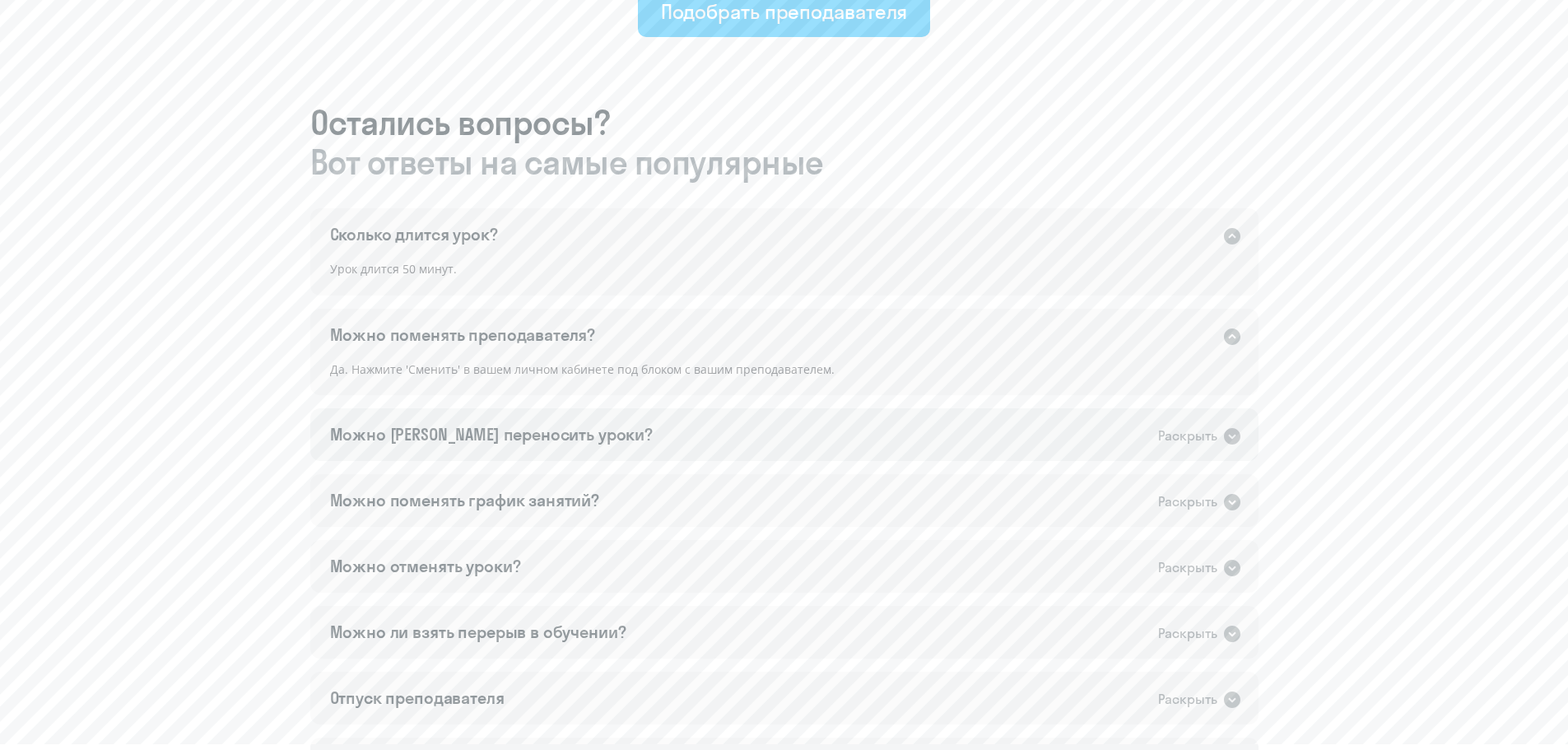
click at [598, 435] on div "Можно [PERSON_NAME] переносить уроки? Раскрыть" at bounding box center [785, 435] width 948 height 53
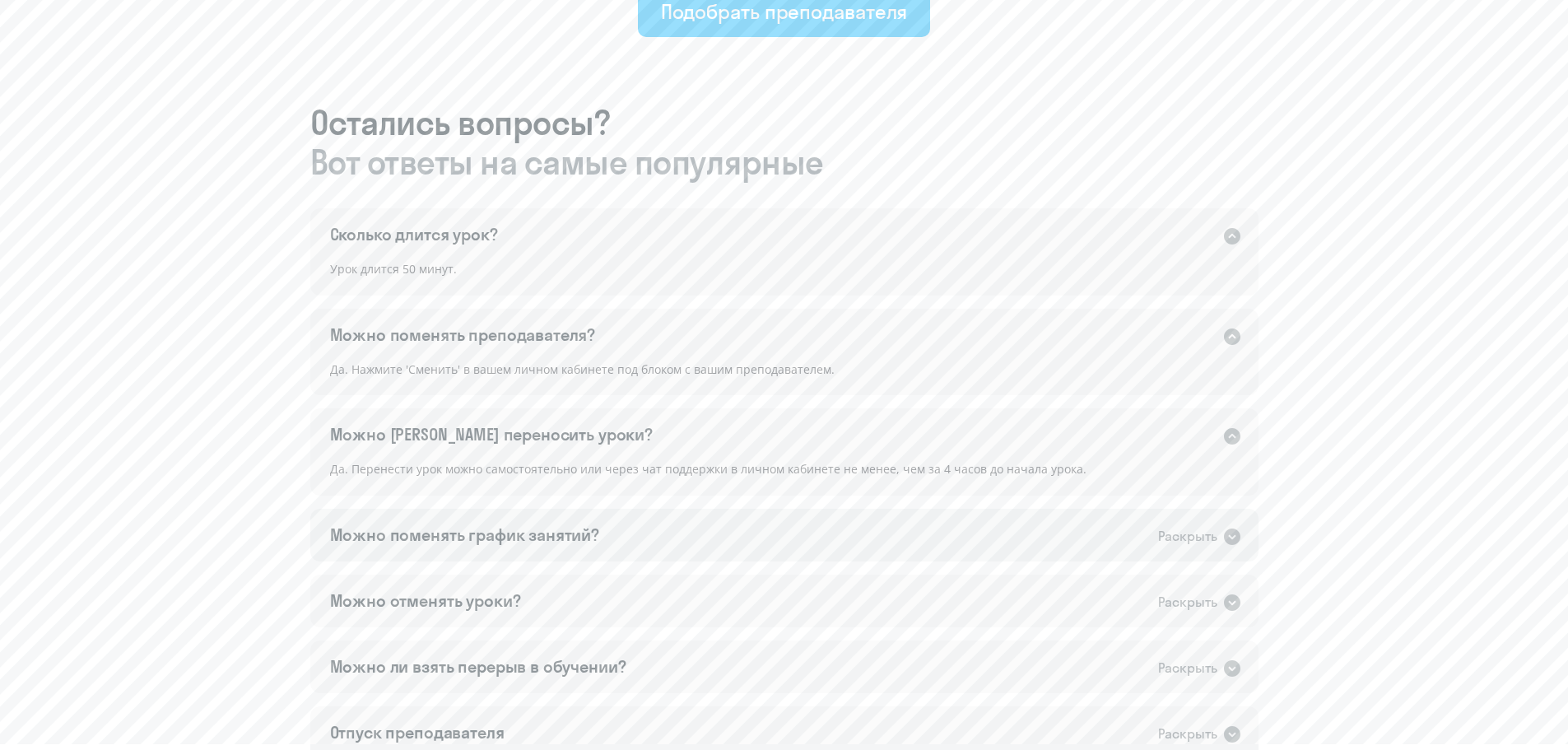
click at [724, 524] on div "Можно поменять график занятий? Раскрыть" at bounding box center [785, 535] width 948 height 53
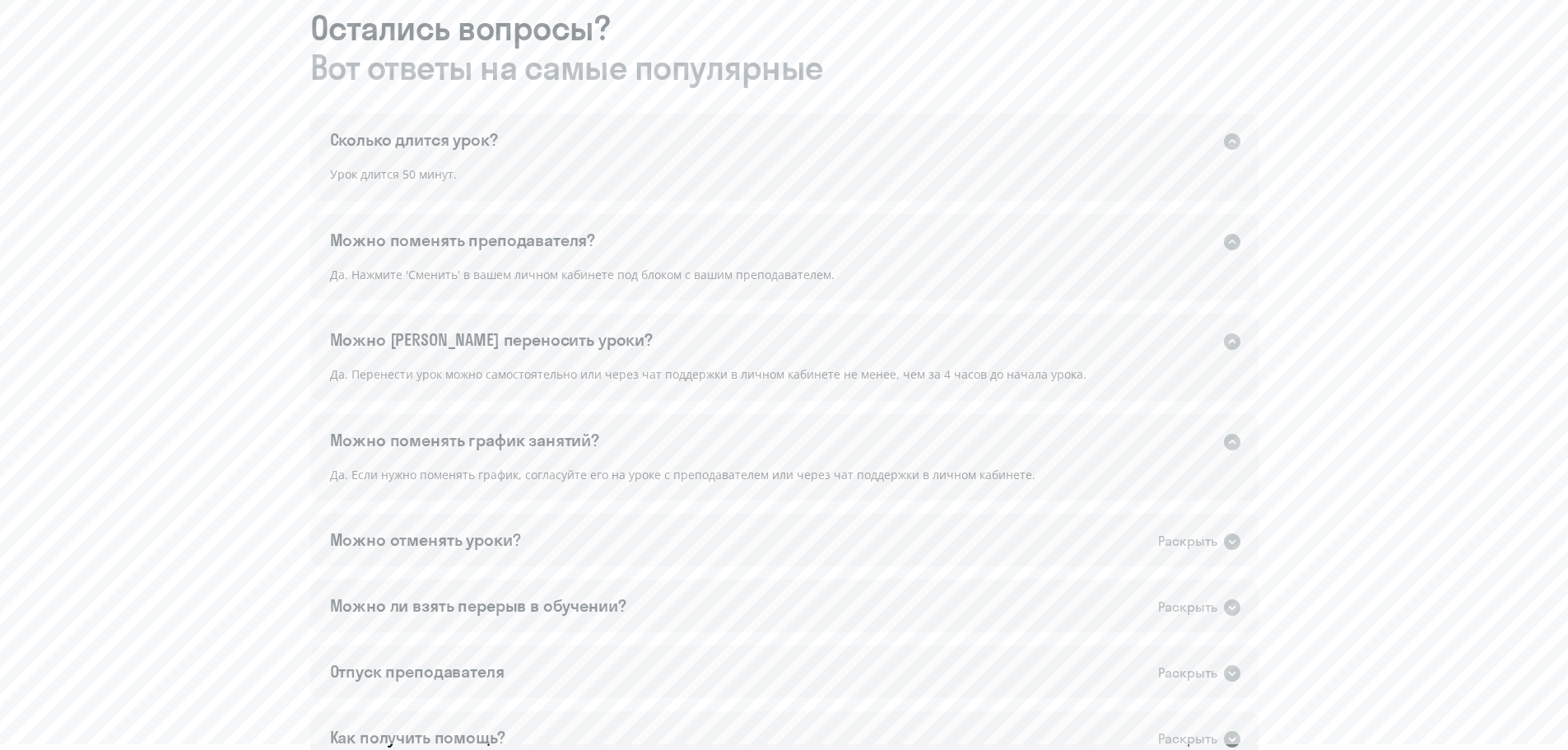
scroll to position [1070, 0]
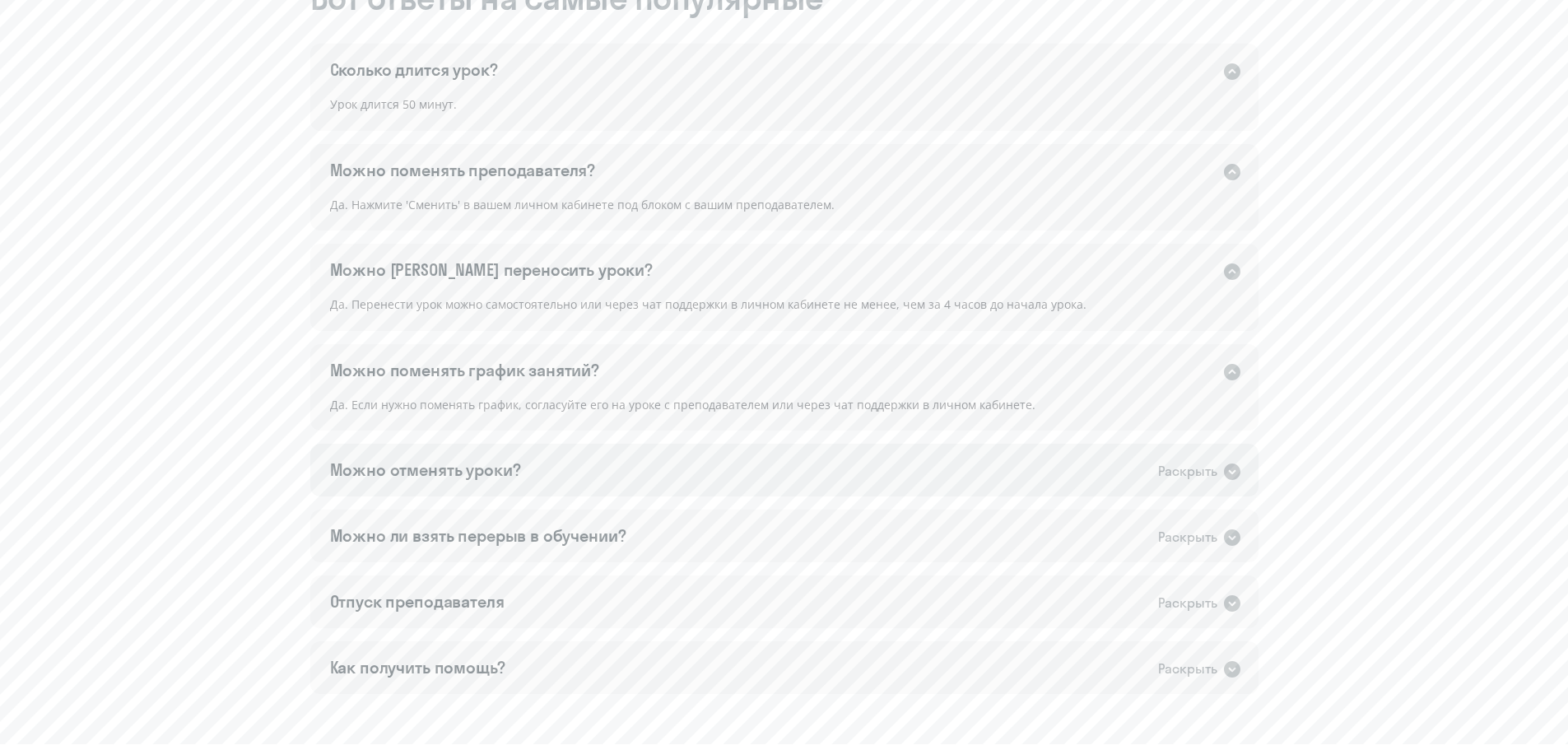
click at [724, 488] on div "Можно отменять уроки? Раскрыть" at bounding box center [785, 470] width 948 height 53
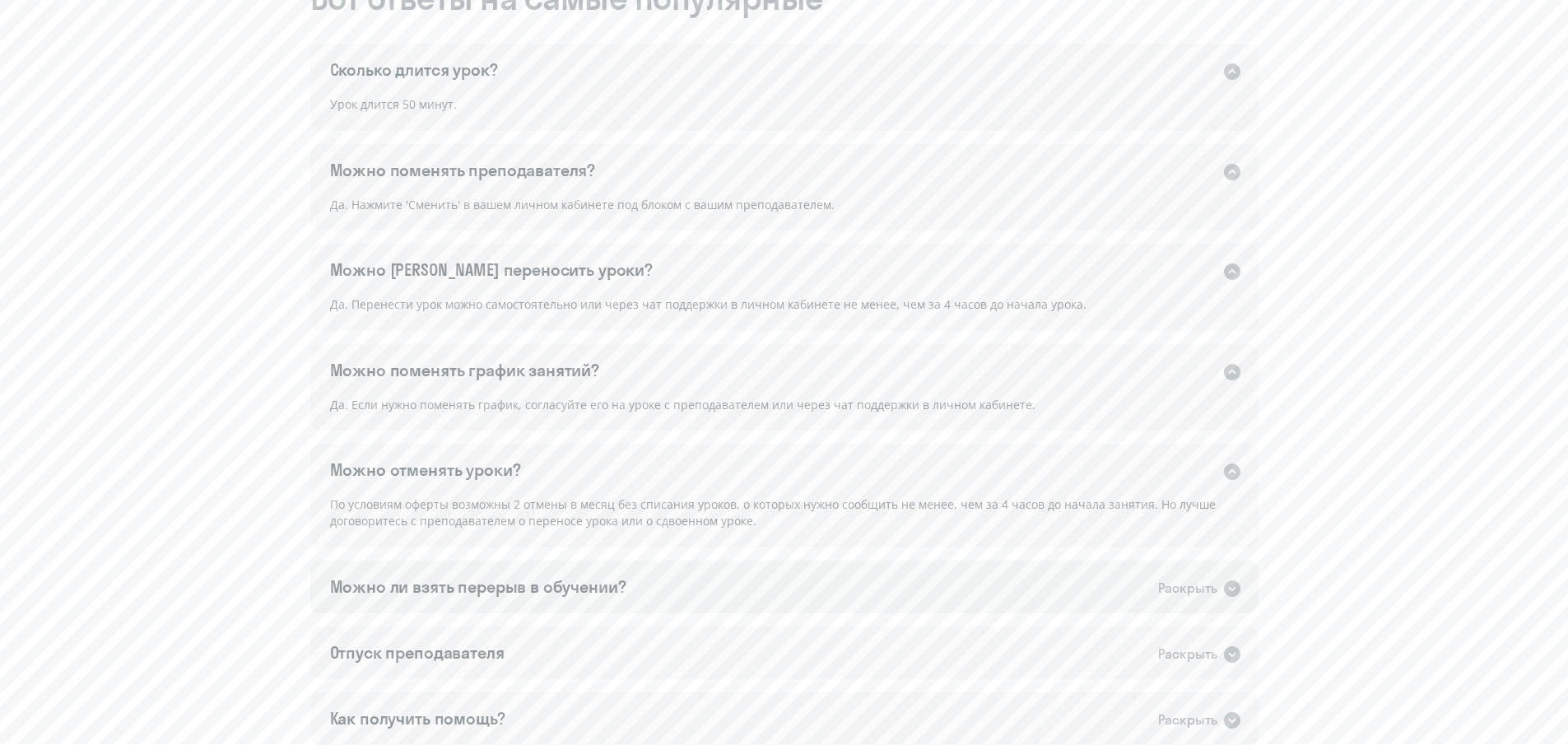
click at [683, 586] on div "Можно ли взять перерыв в обучении? Раскрыть" at bounding box center [785, 587] width 948 height 53
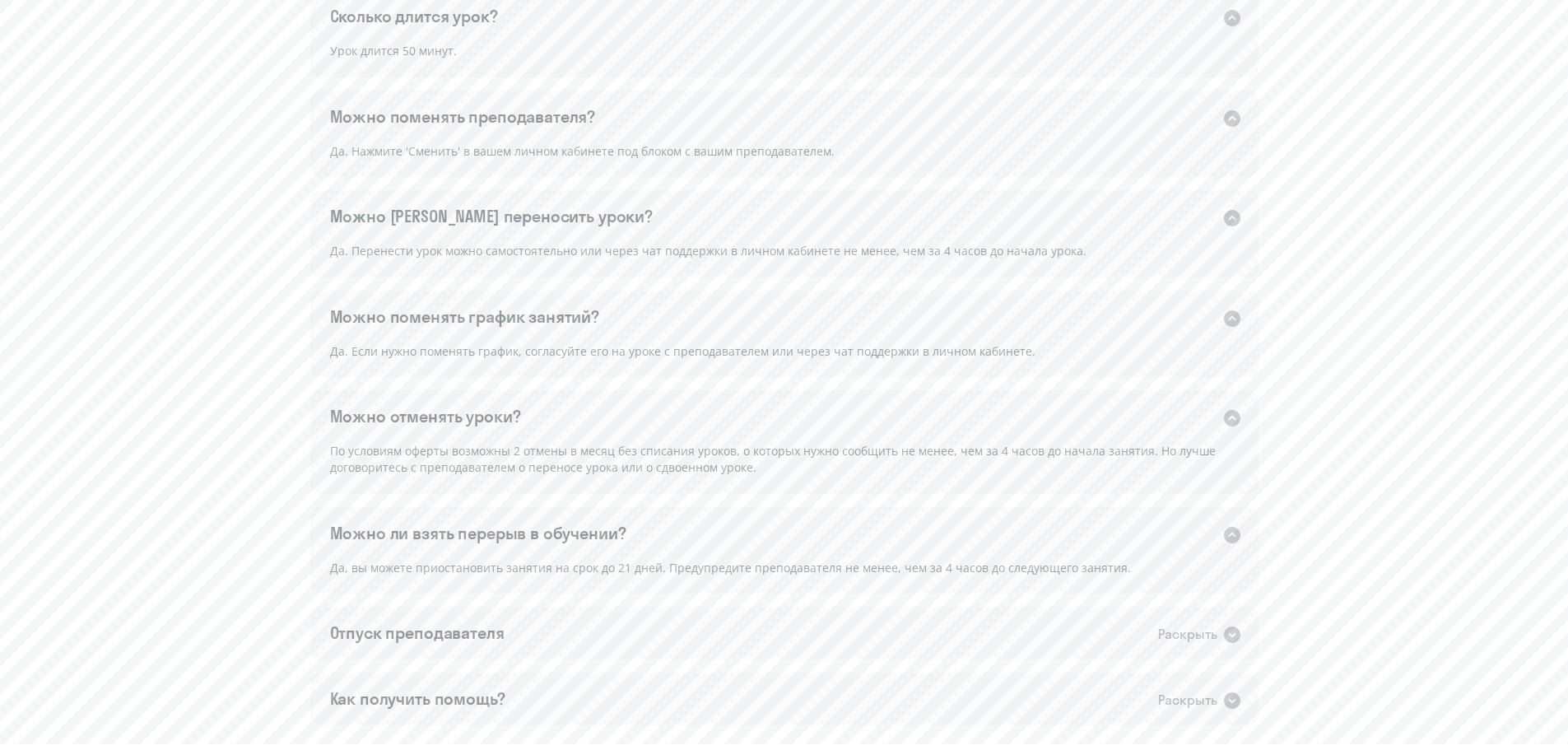
scroll to position [1153, 0]
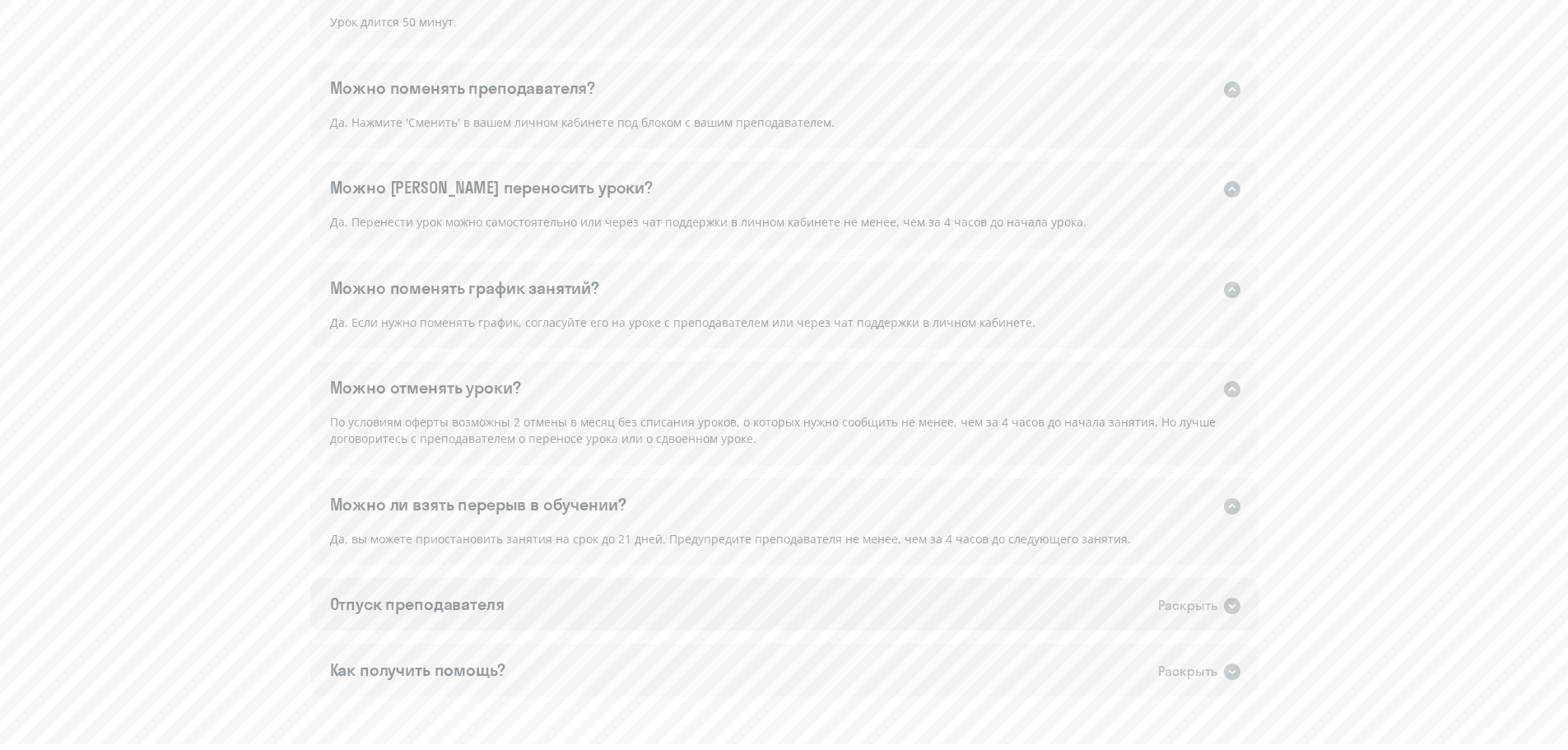
click at [722, 593] on div "Отпуск преподавателя Раскрыть" at bounding box center [785, 604] width 948 height 53
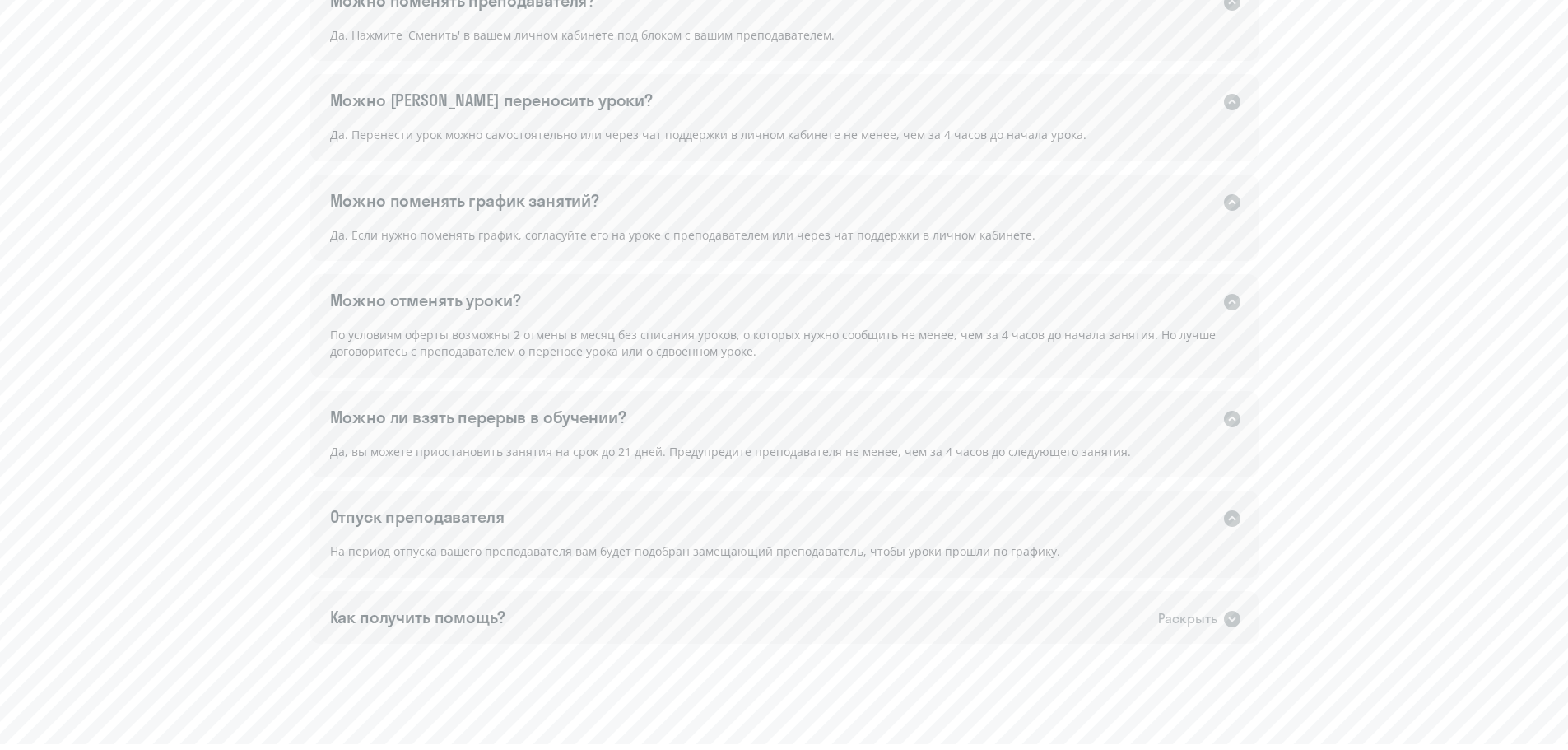
scroll to position [1298, 0]
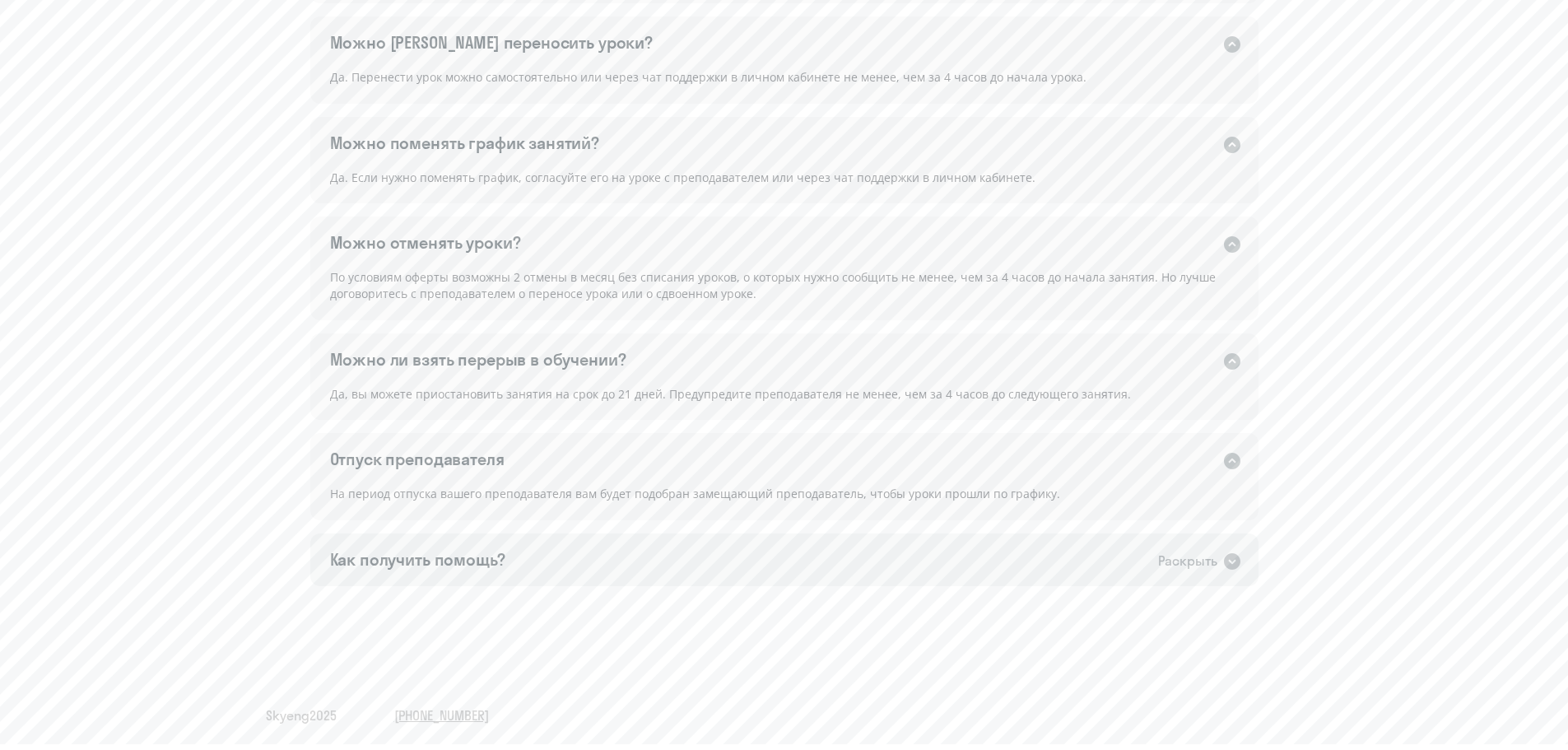
click at [672, 564] on div "Как получить помощь? Раскрыть" at bounding box center [785, 560] width 948 height 53
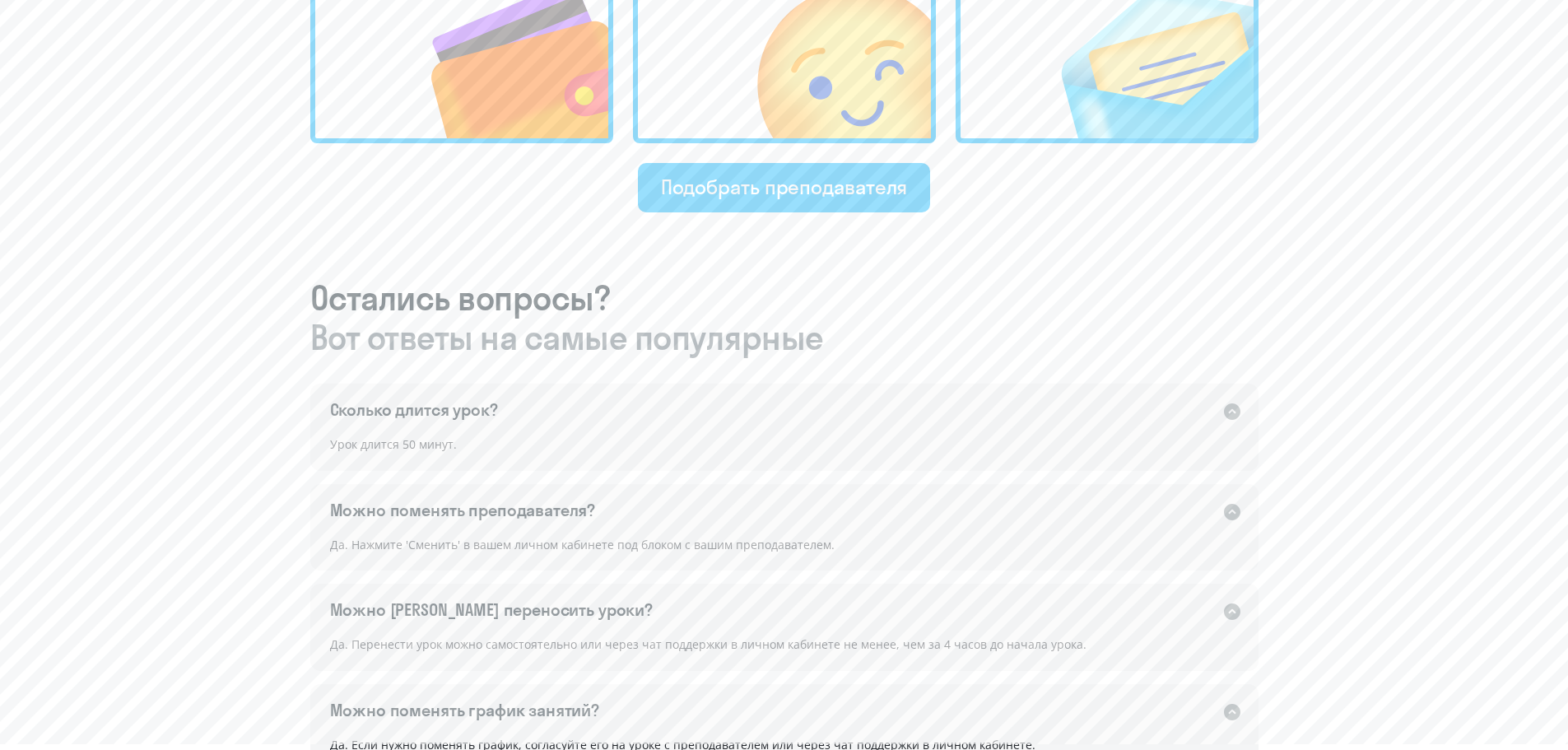
scroll to position [474, 0]
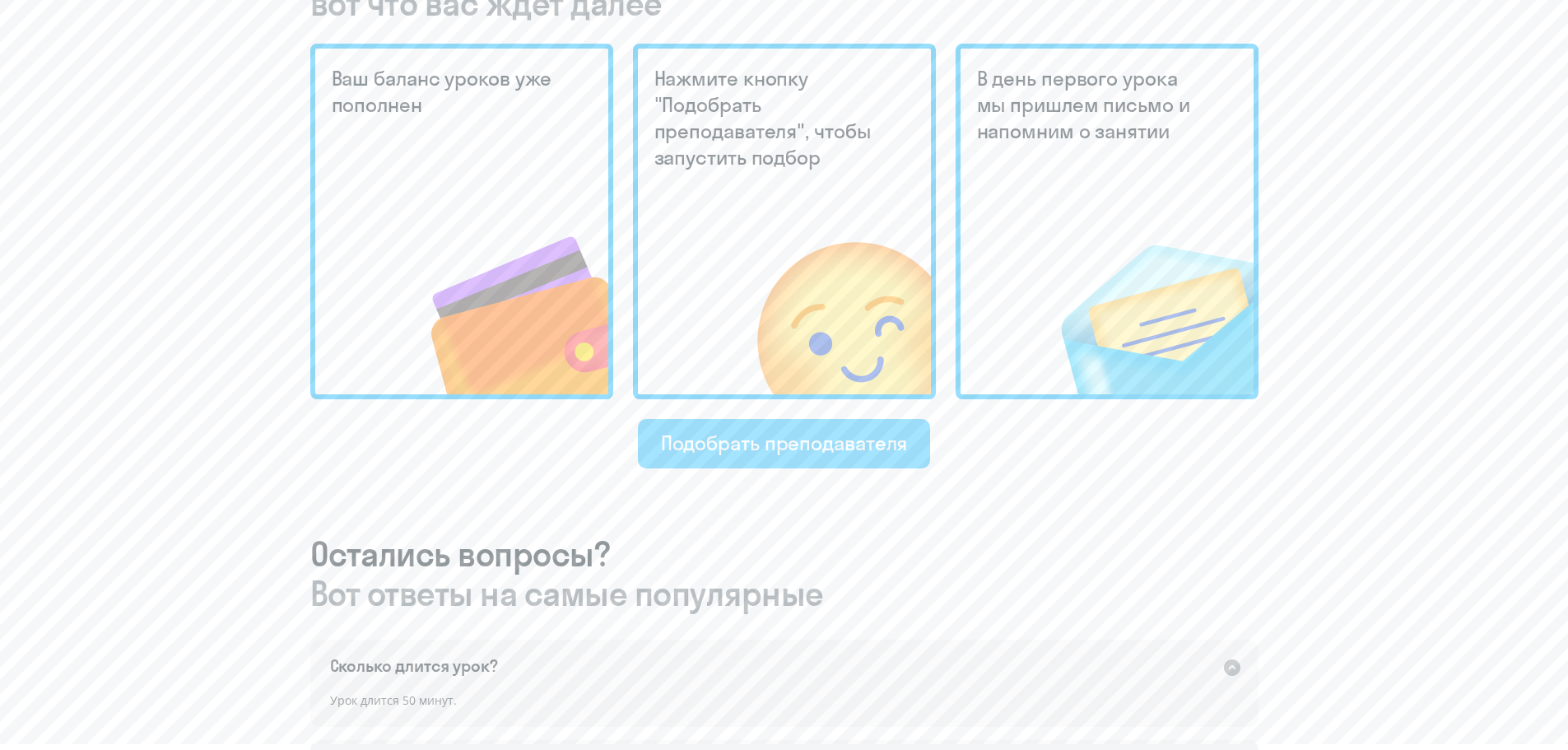
click at [827, 447] on div "Подобрать преподавателя" at bounding box center [784, 443] width 247 height 27
